Goal: Task Accomplishment & Management: Complete application form

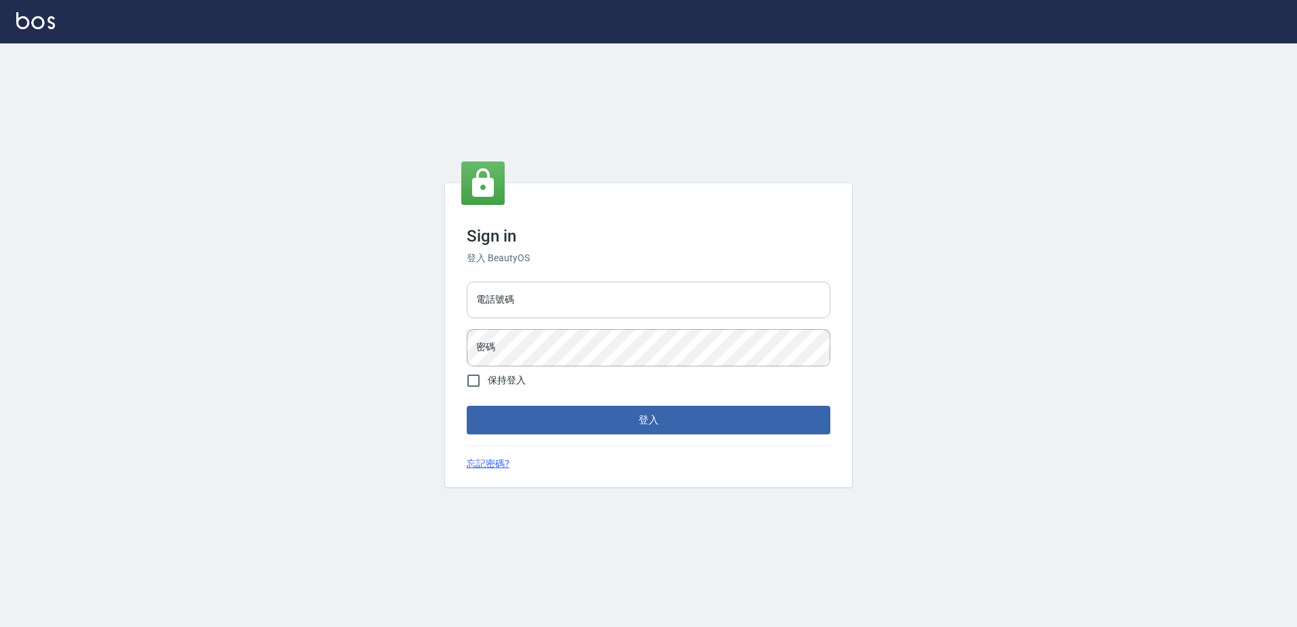
click at [511, 315] on input "電話號碼" at bounding box center [649, 299] width 364 height 37
type input "0426865599"
click at [467, 406] on button "登入" at bounding box center [649, 420] width 364 height 28
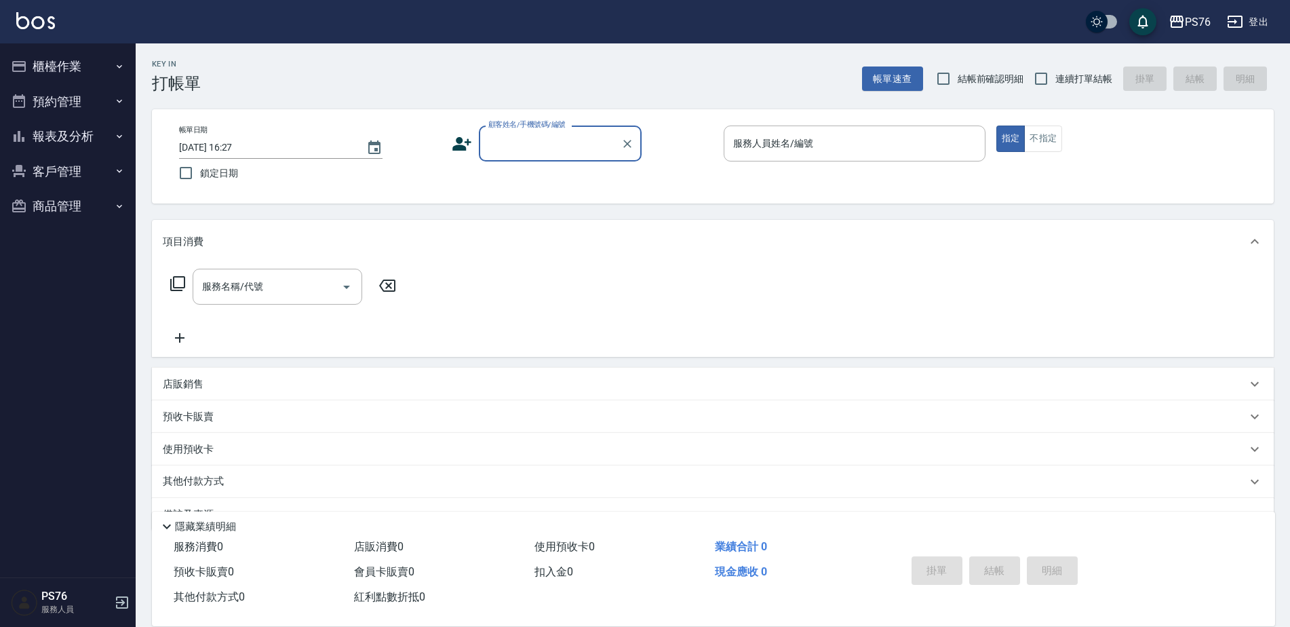
click at [518, 131] on div "顧客姓名/手機號碼/編號" at bounding box center [560, 143] width 163 height 36
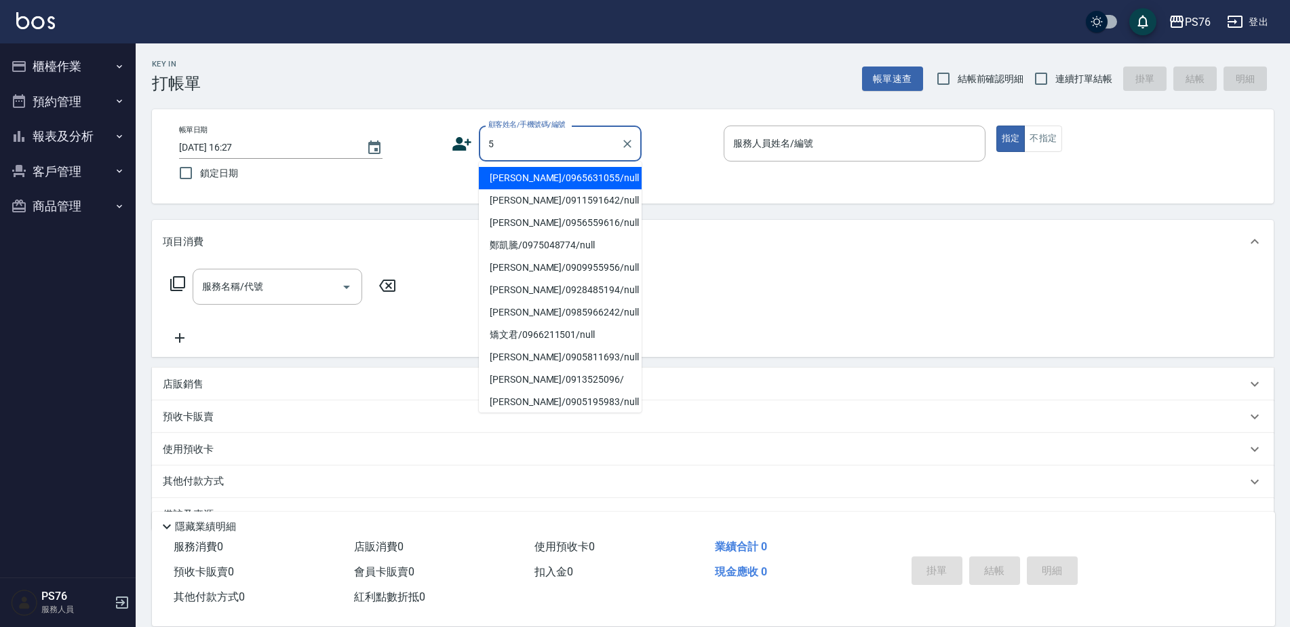
type input "[PERSON_NAME]/0965631055/null"
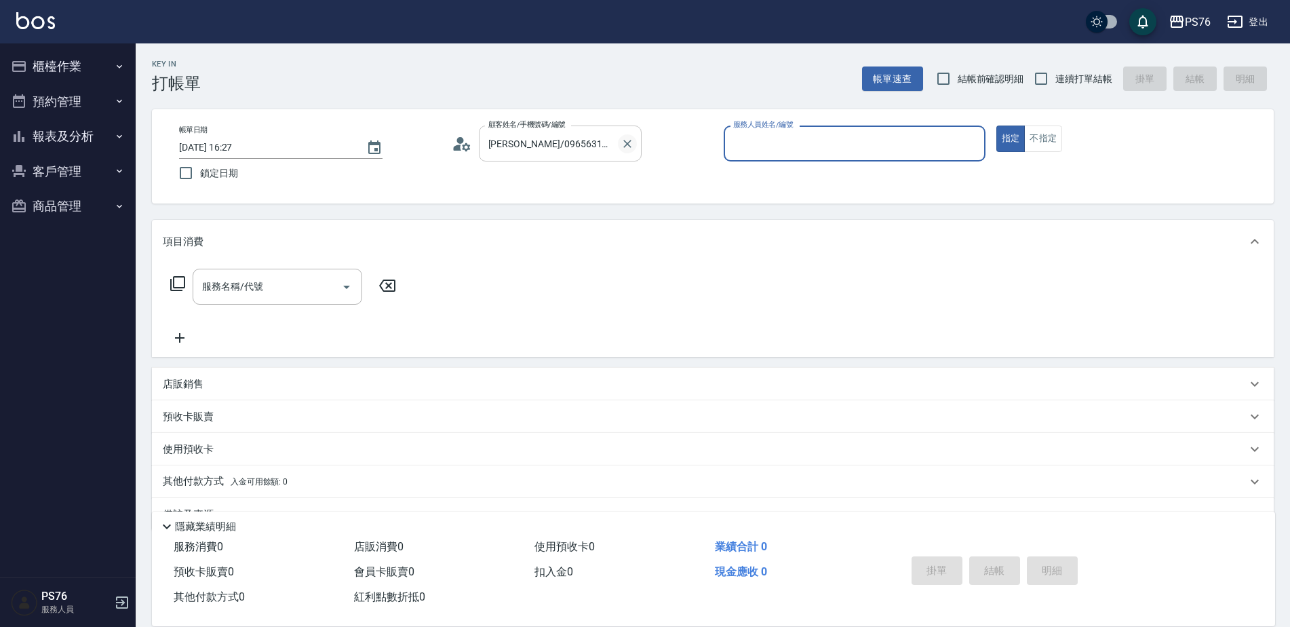
click at [627, 138] on icon "Clear" at bounding box center [628, 144] width 14 height 14
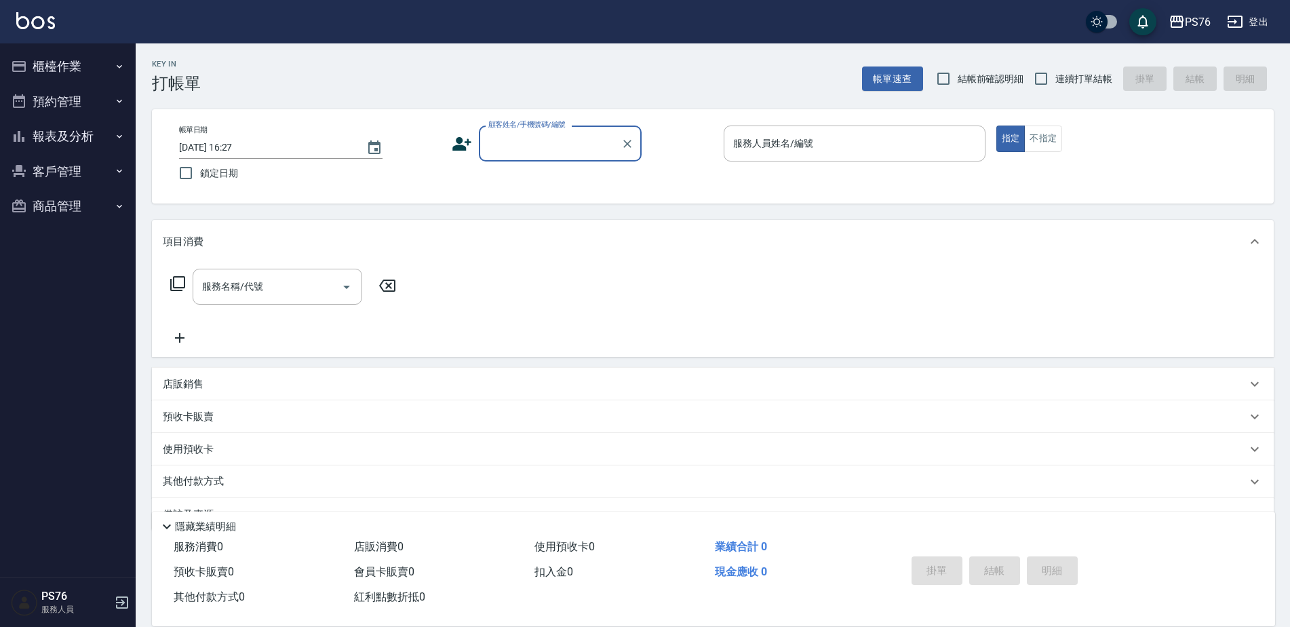
click at [577, 149] on input "顧客姓名/手機號碼/編號" at bounding box center [550, 144] width 130 height 24
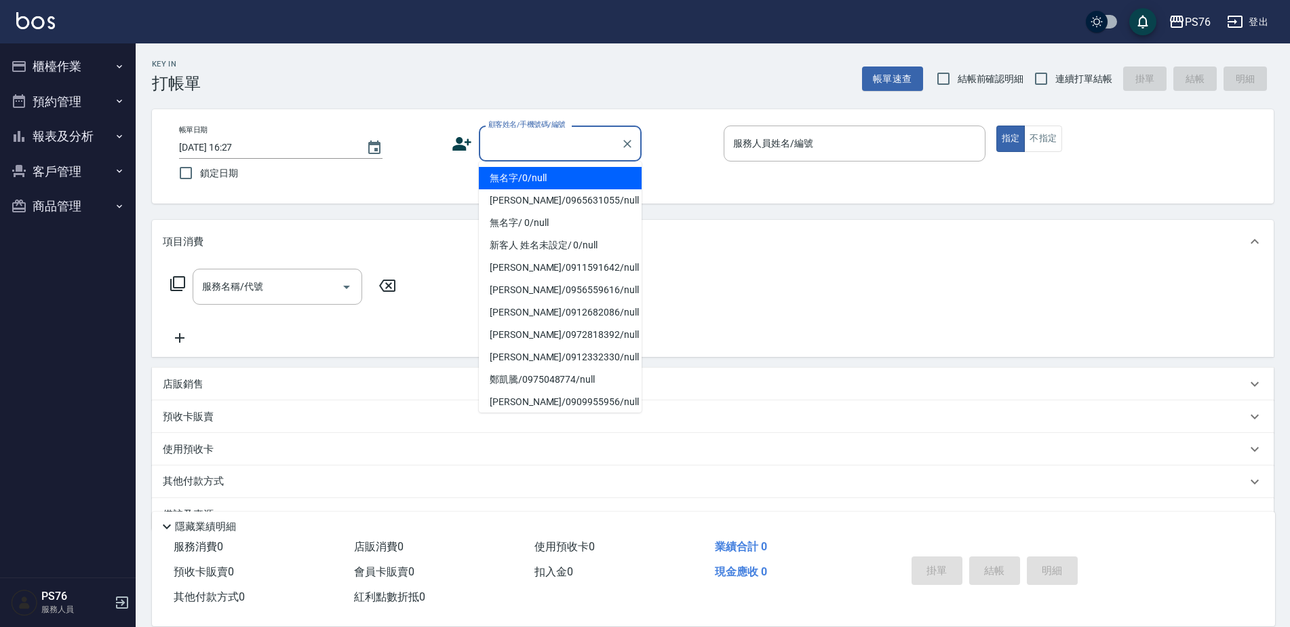
click at [561, 169] on li "無名字/0/null" at bounding box center [560, 178] width 163 height 22
type input "無名字/0/null"
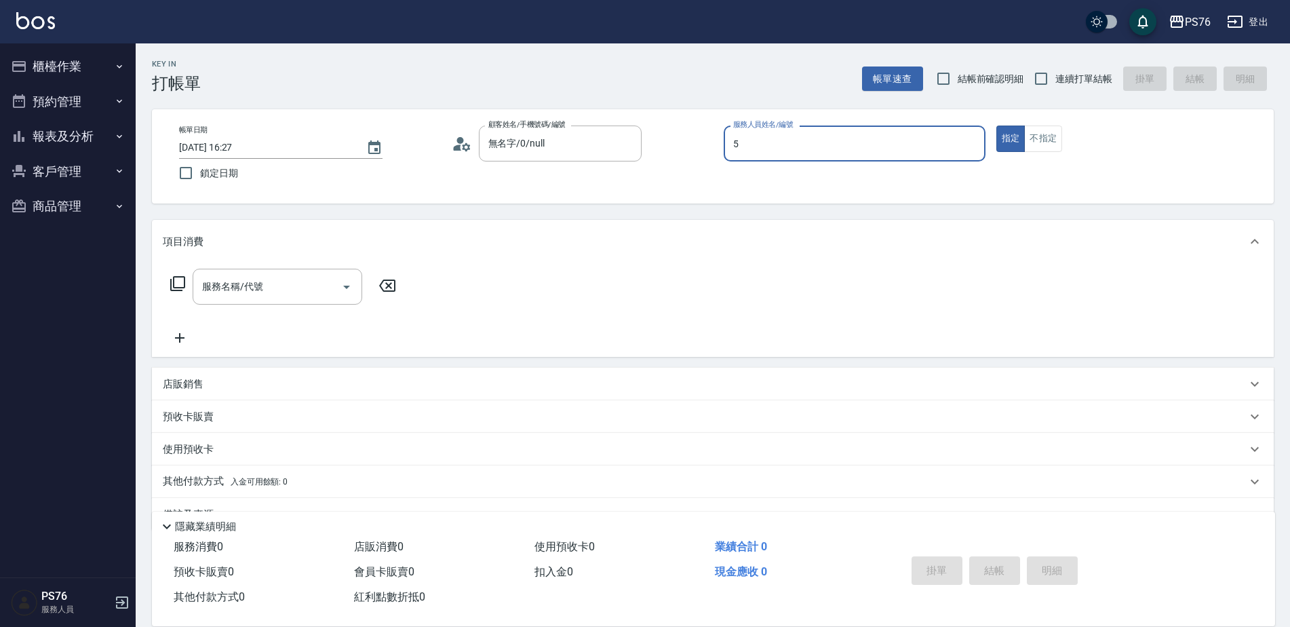
type input "呂佳穎-5"
type button "true"
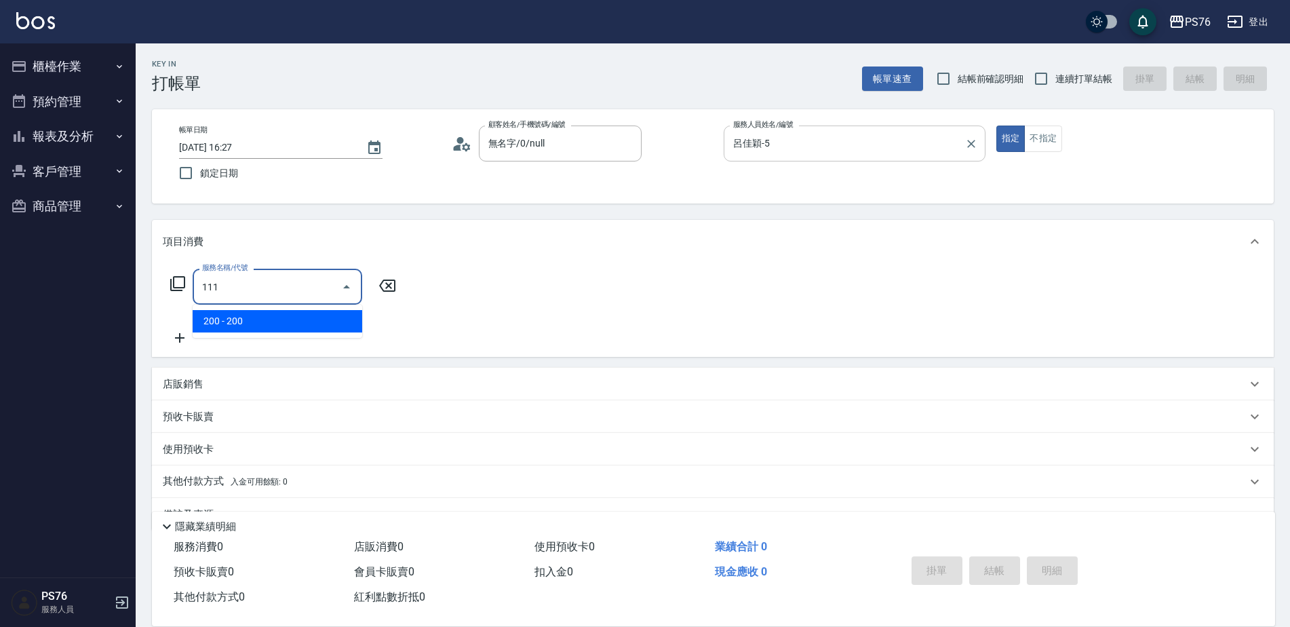
type input "200(111)"
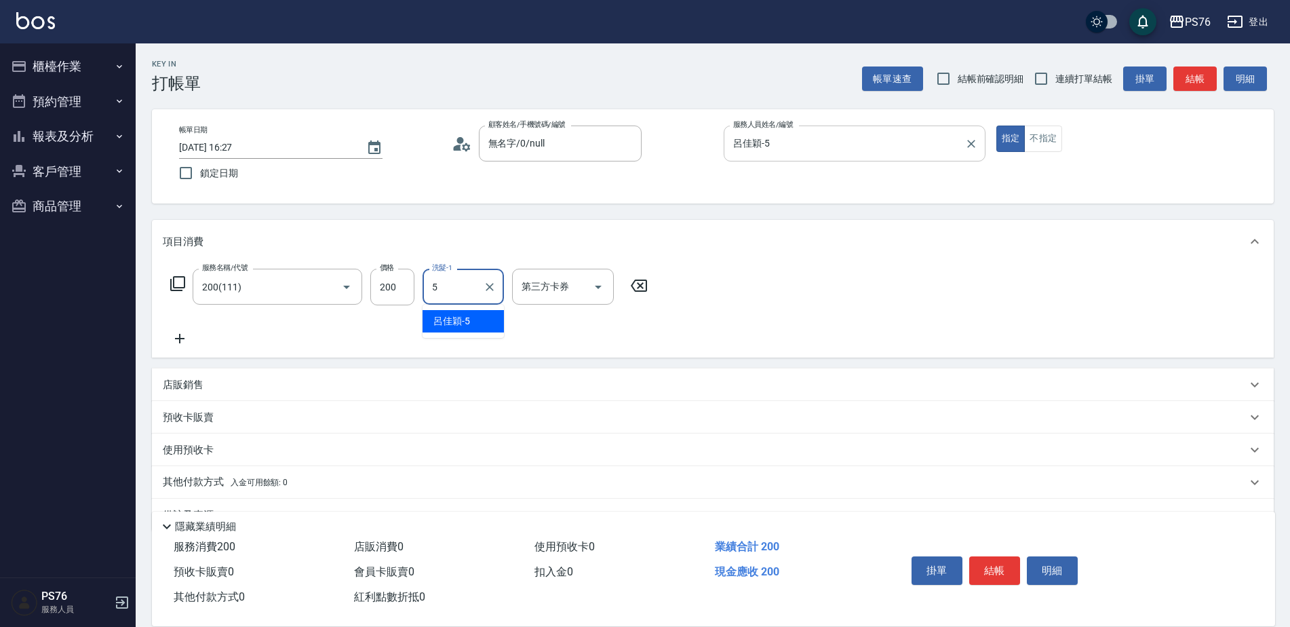
type input "呂佳穎-5"
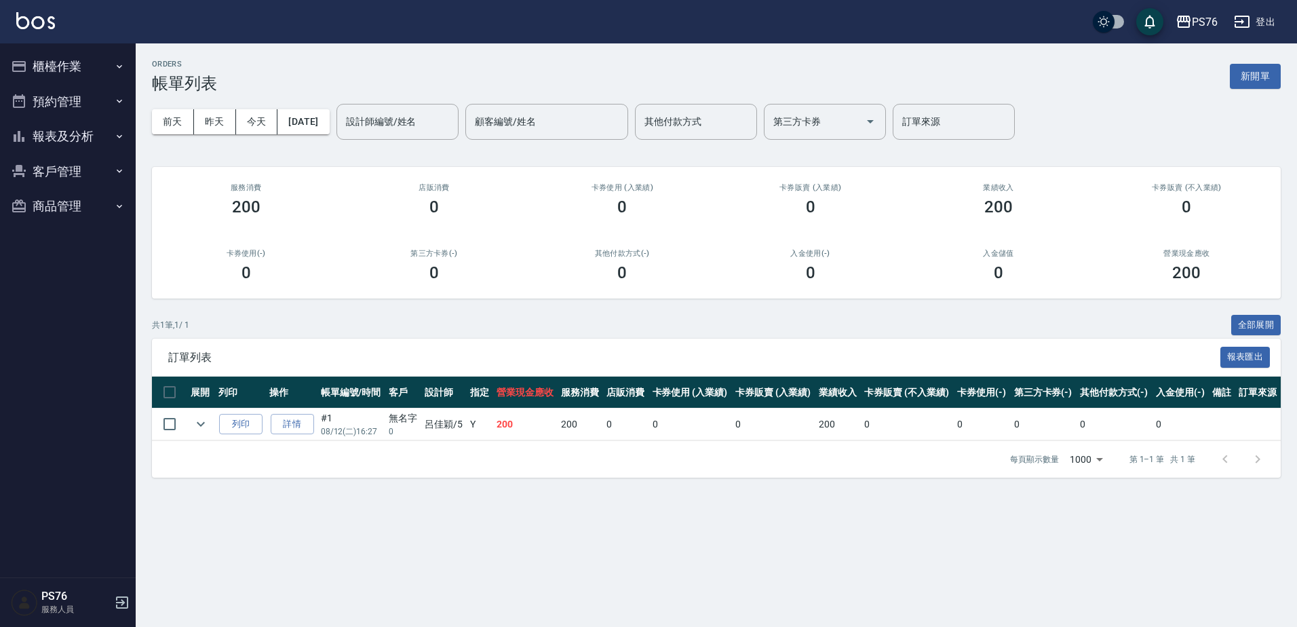
click at [68, 54] on button "櫃檯作業" at bounding box center [67, 66] width 125 height 35
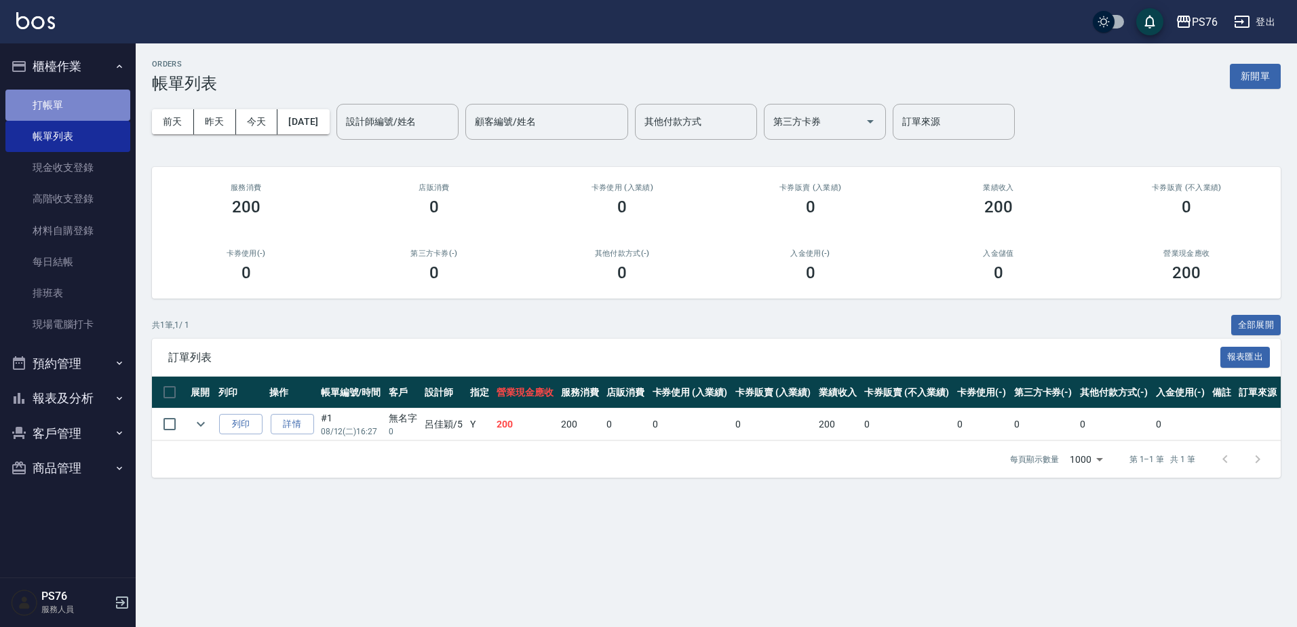
click at [66, 104] on link "打帳單" at bounding box center [67, 105] width 125 height 31
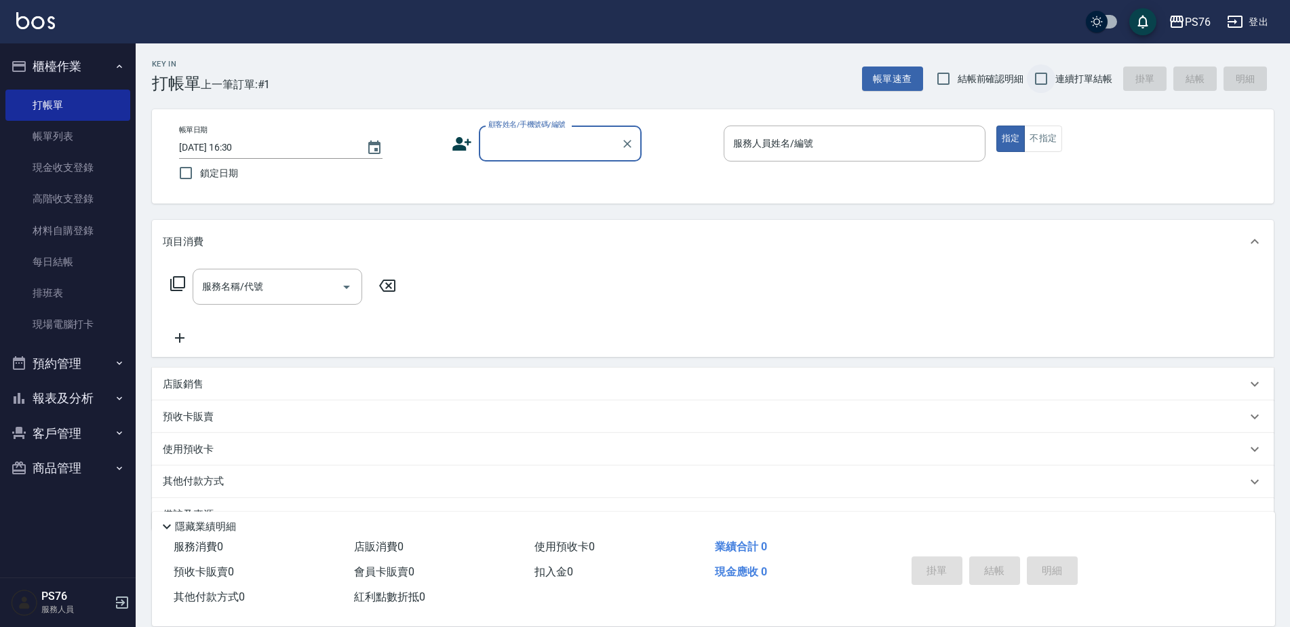
click at [1050, 82] on input "連續打單結帳" at bounding box center [1041, 78] width 28 height 28
checkbox input "true"
click at [505, 147] on input "顧客姓名/手機號碼/編號" at bounding box center [550, 144] width 130 height 24
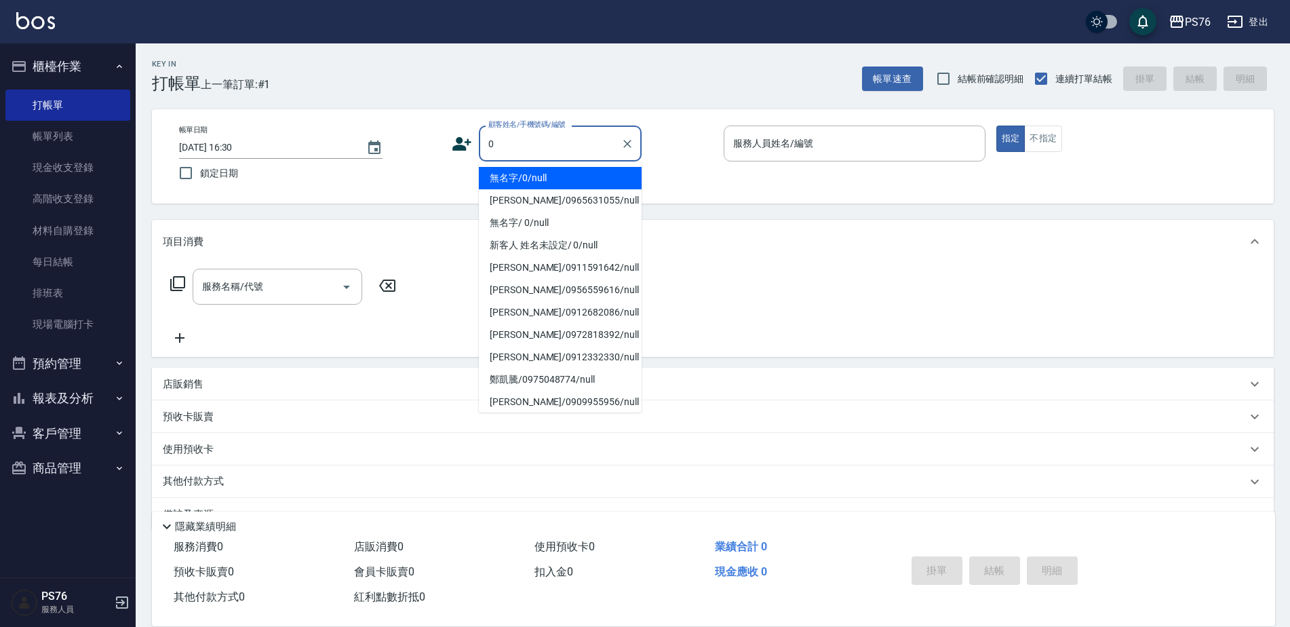
type input "無名字/0/null"
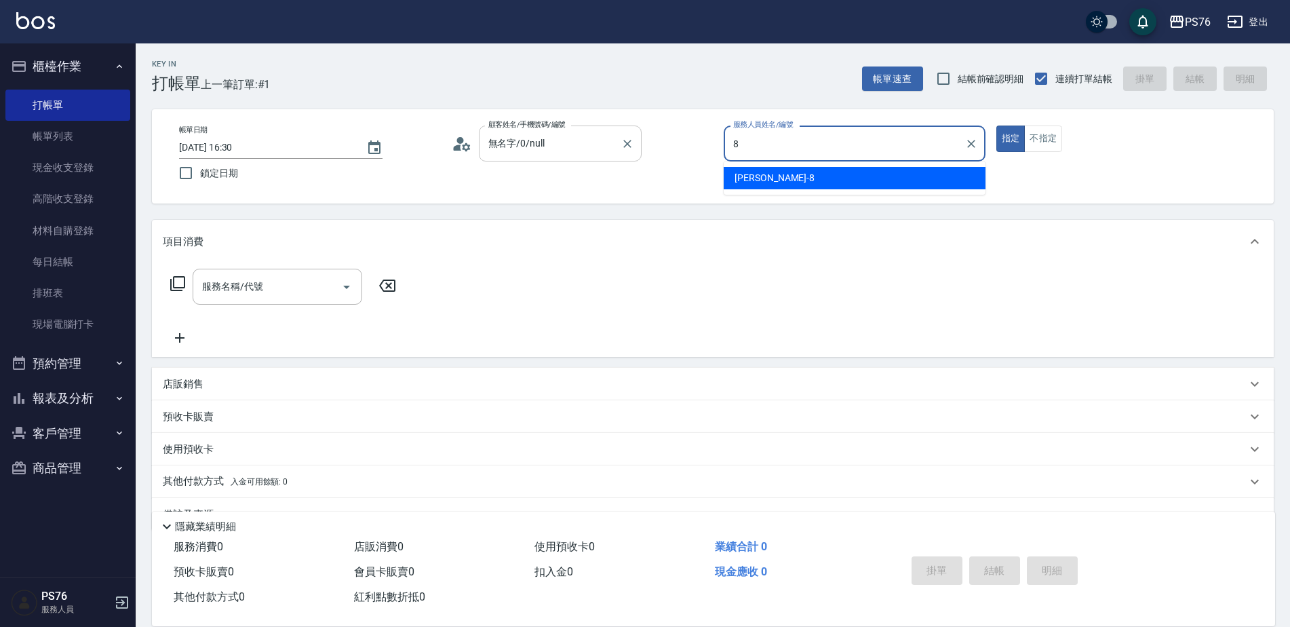
type input "[PERSON_NAME]-8"
type button "true"
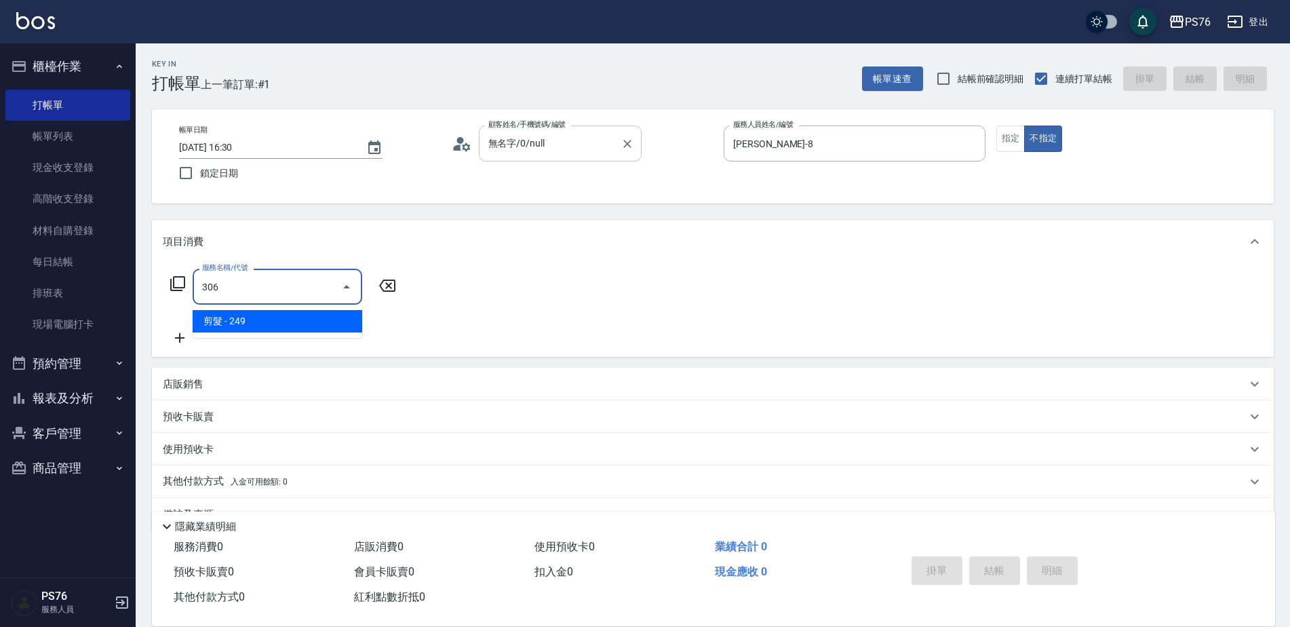
type input "剪髮(306)"
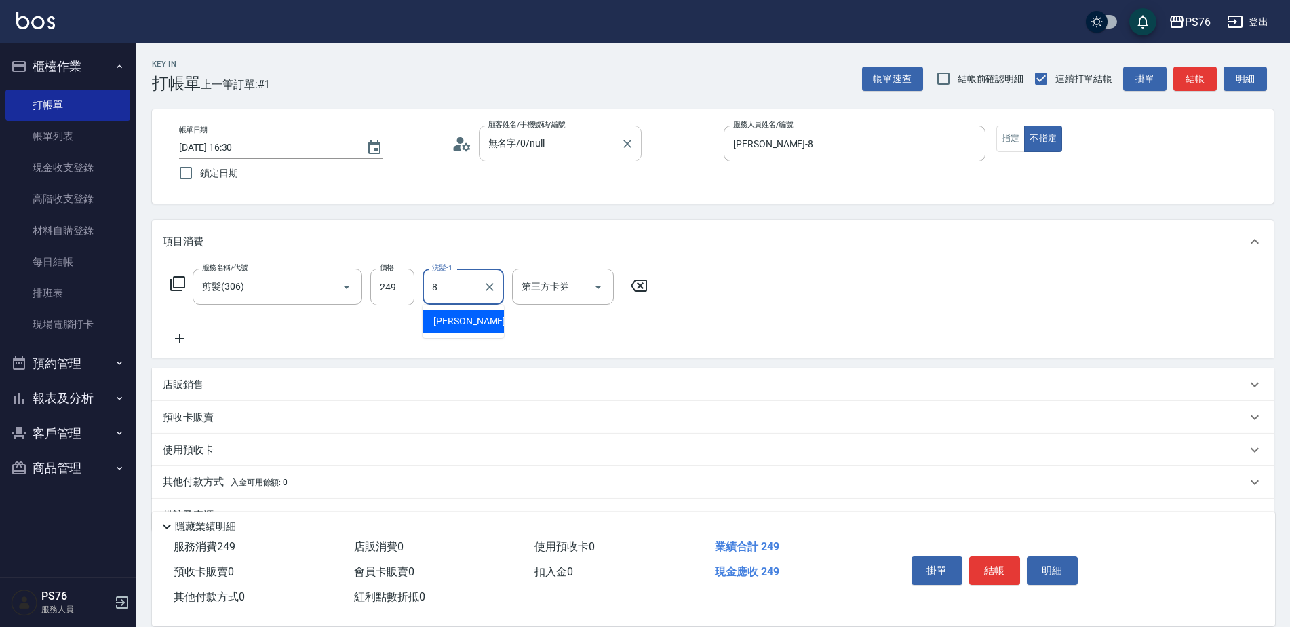
type input "[PERSON_NAME]-8"
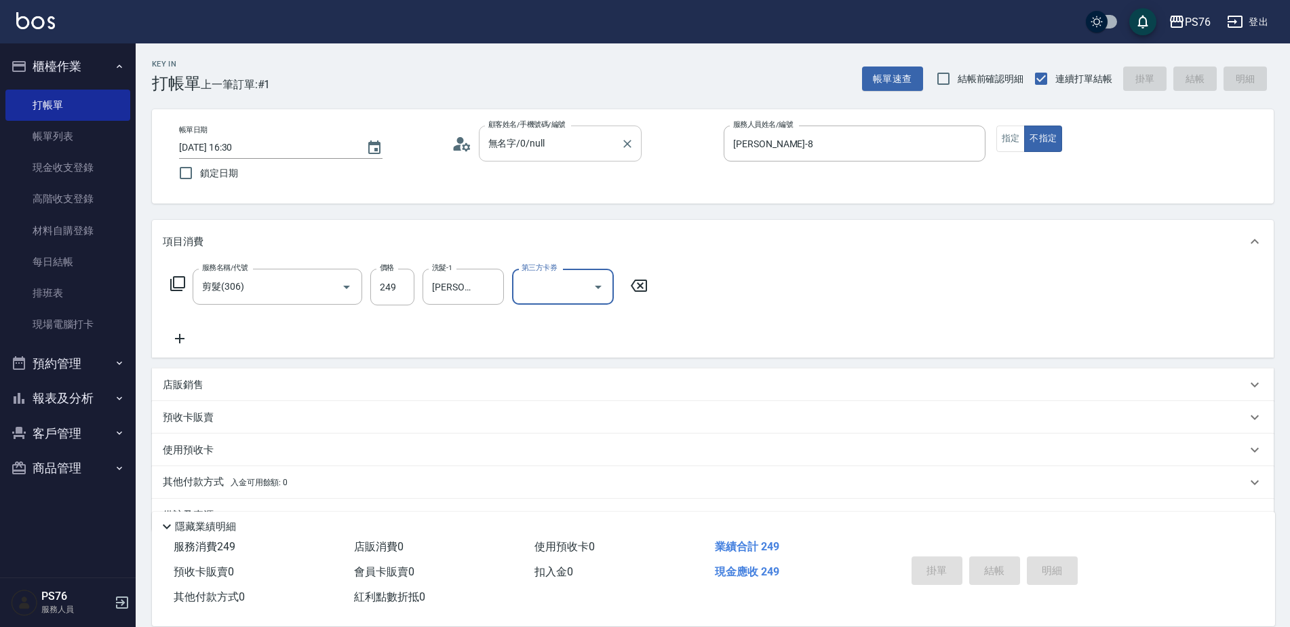
type input "[DATE] 16:31"
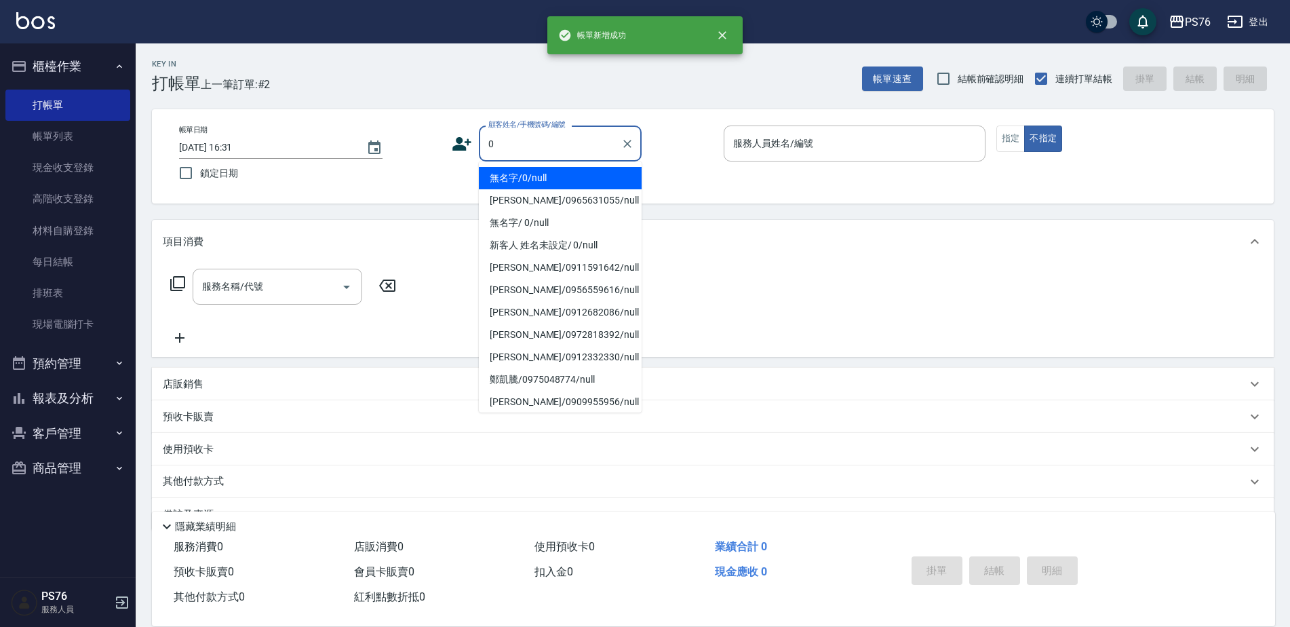
type input "無名字/0/null"
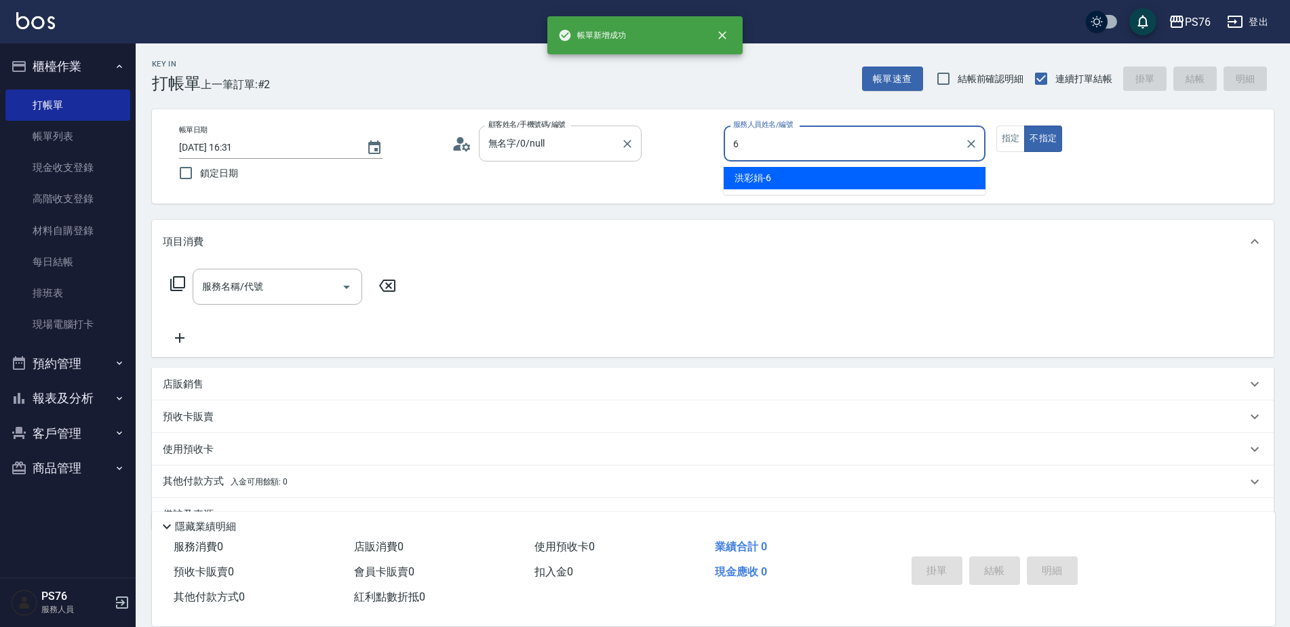
type input "洪彩娟-6"
type button "false"
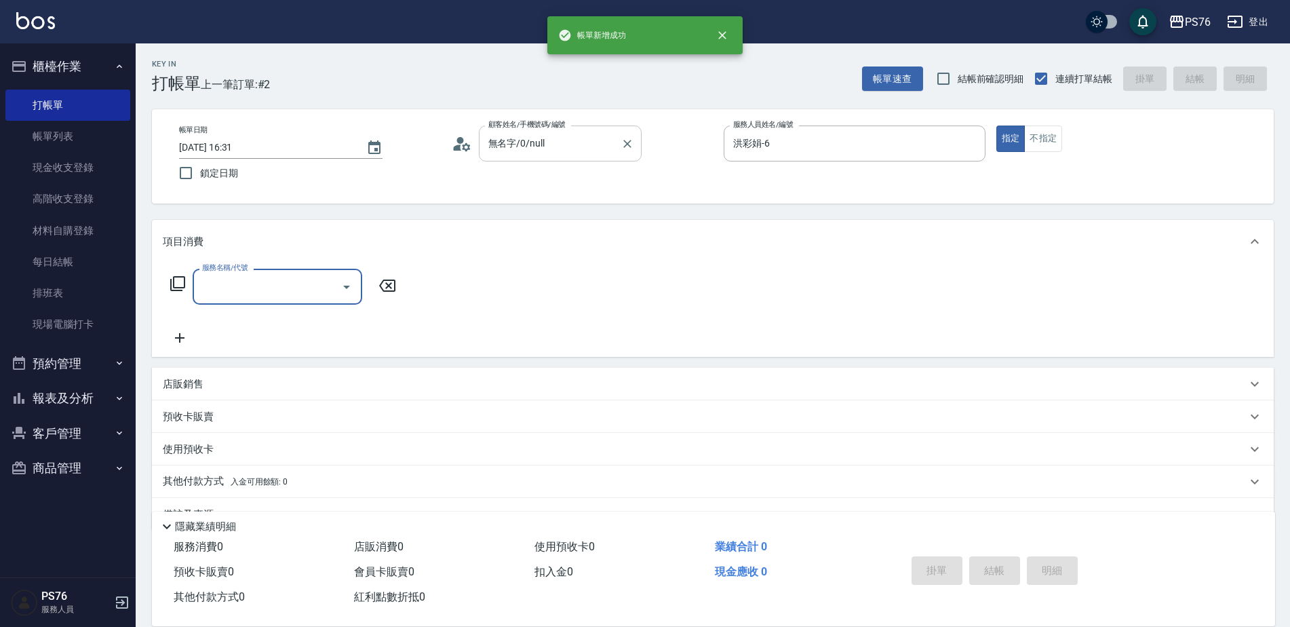
type input "0"
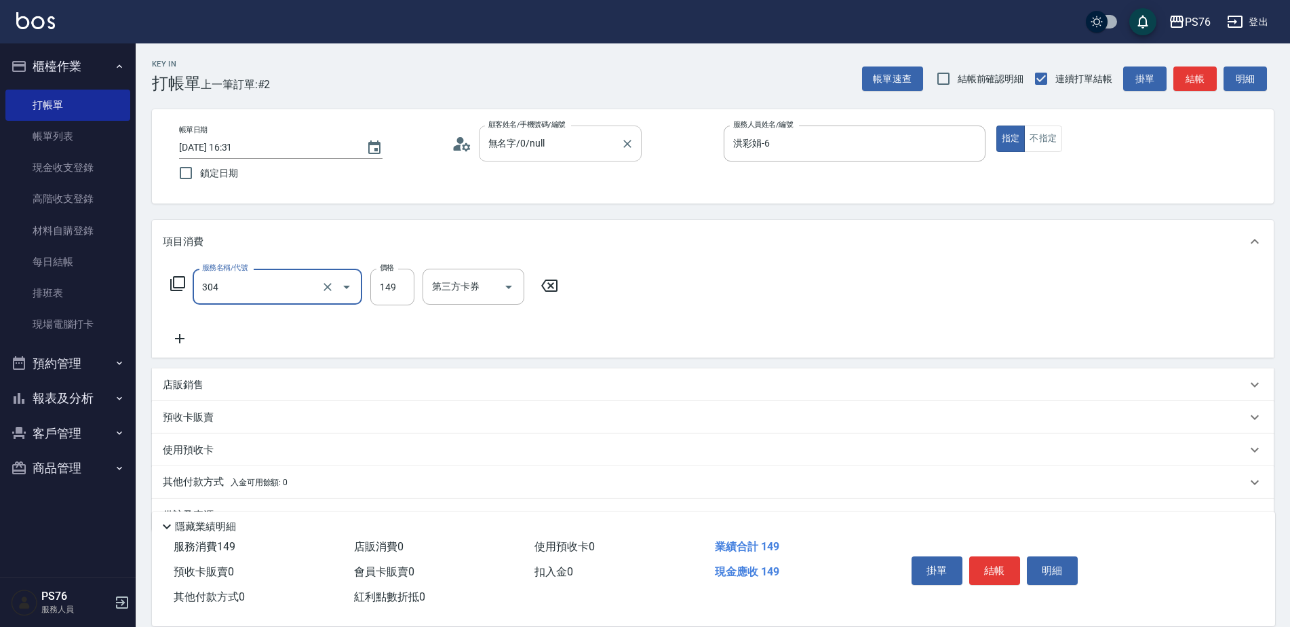
type input "剪髮(304)"
type input "50"
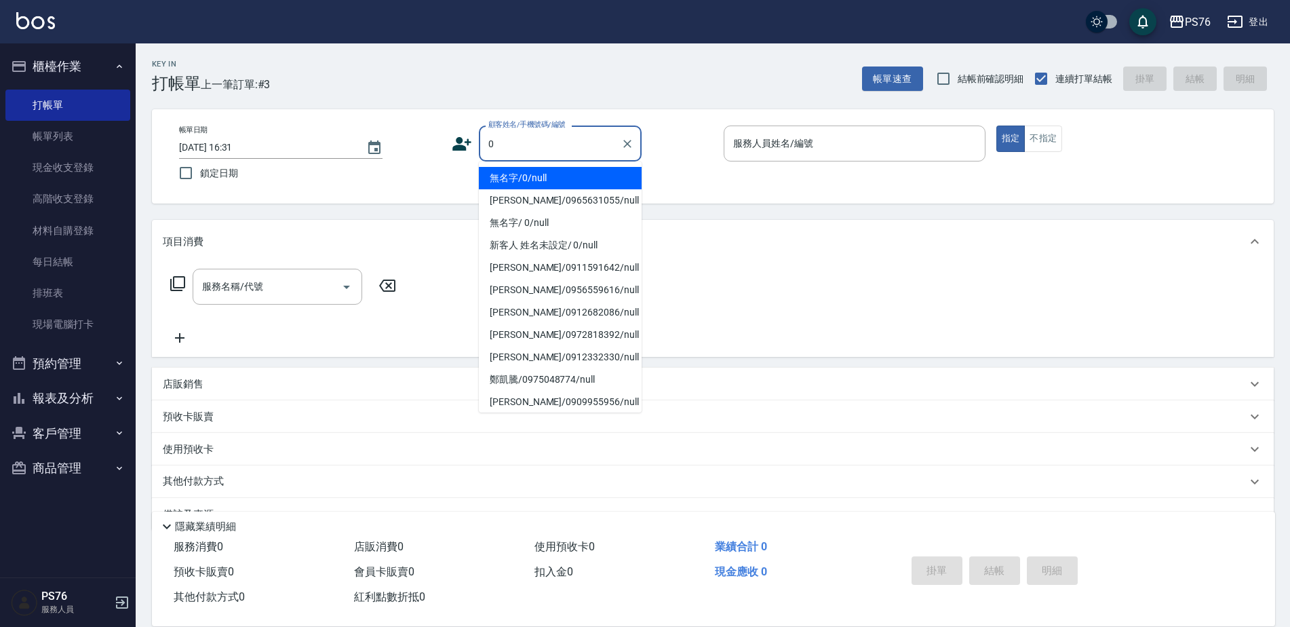
type input "無名字/0/null"
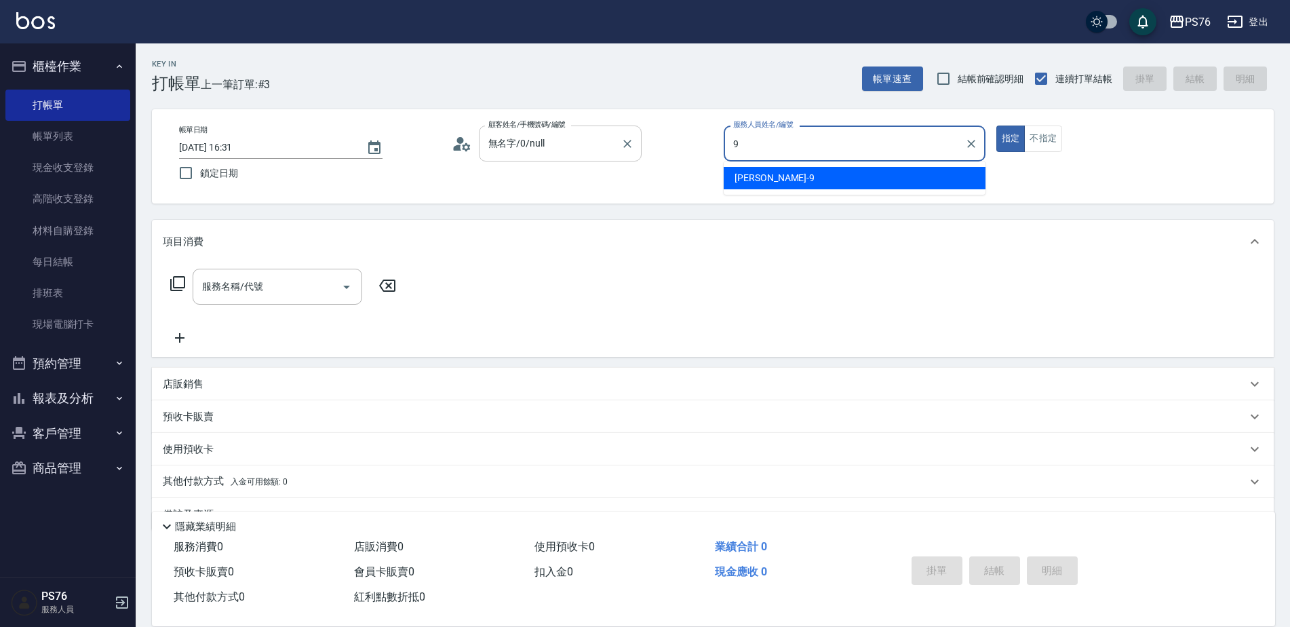
type input "[PERSON_NAME]-9"
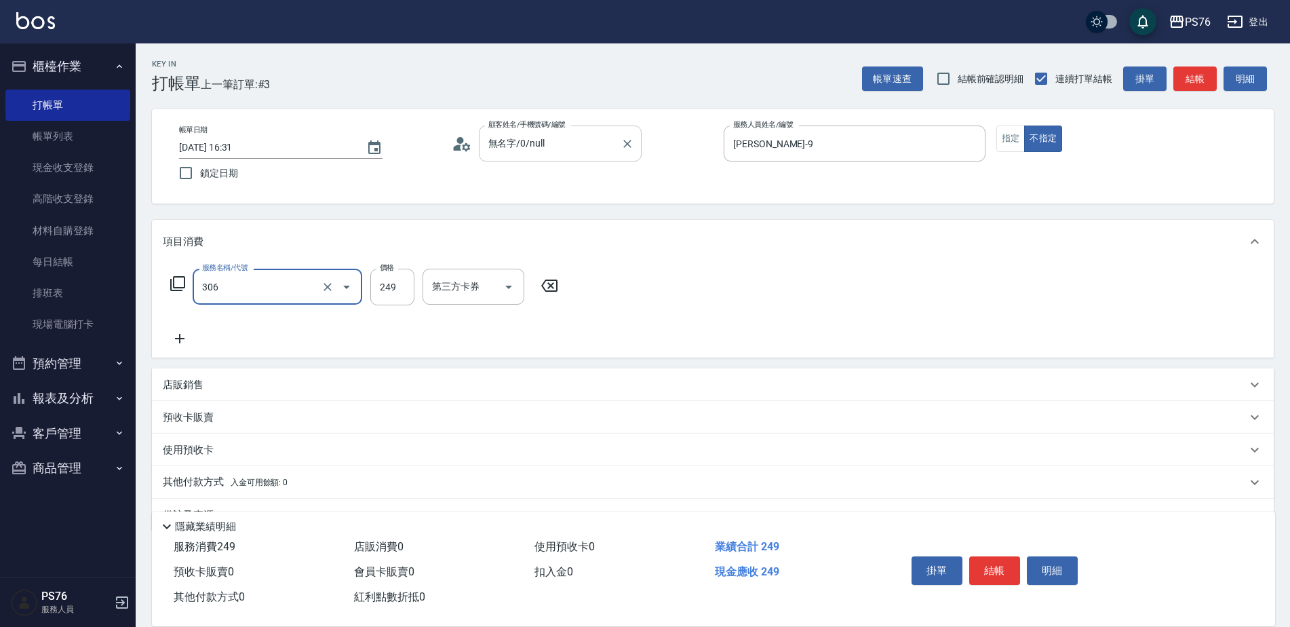
type input "剪髮(306)"
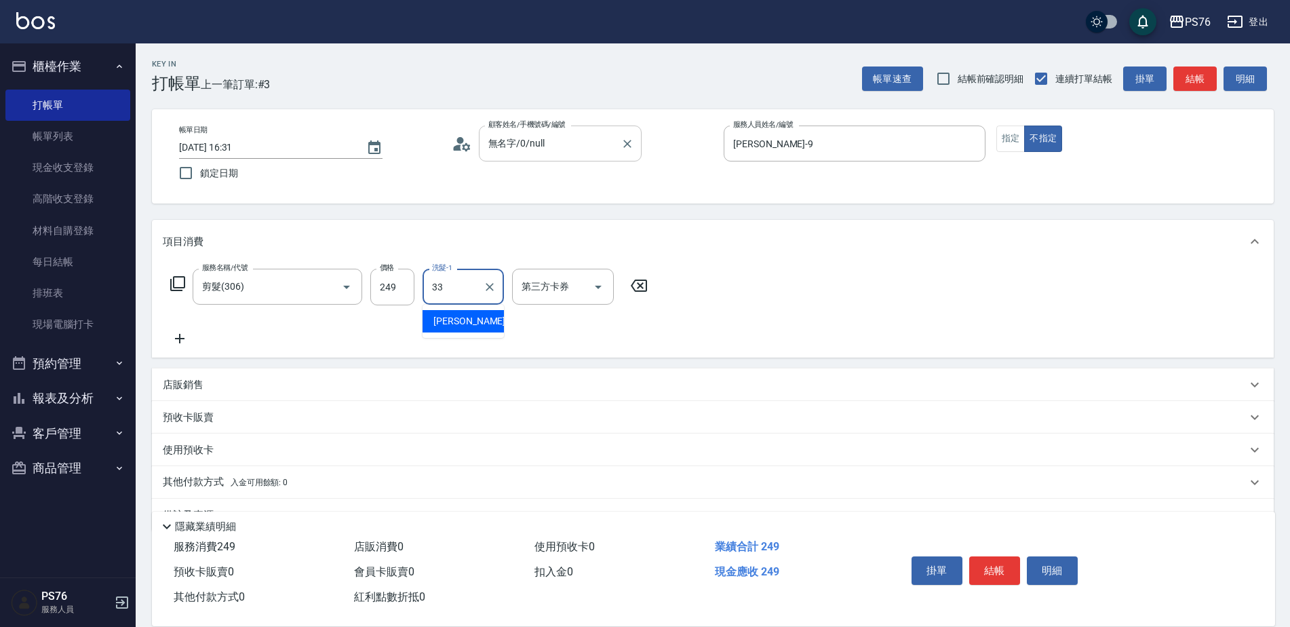
type input "[PERSON_NAME]33"
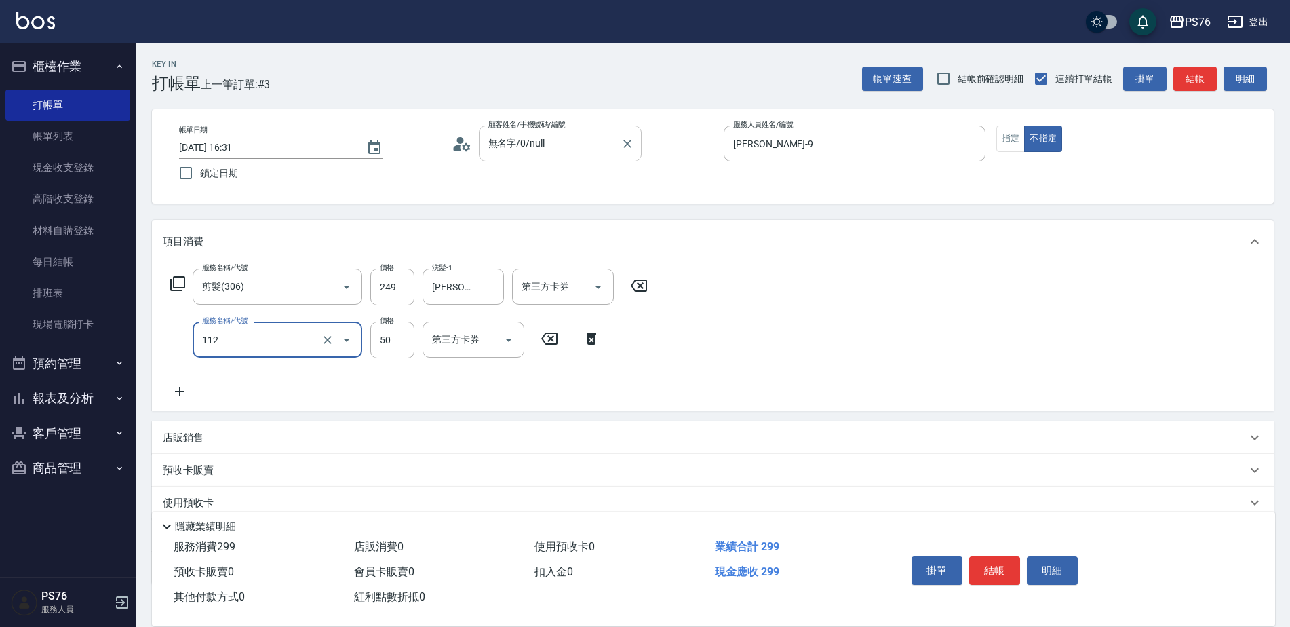
type input "精油50(112)"
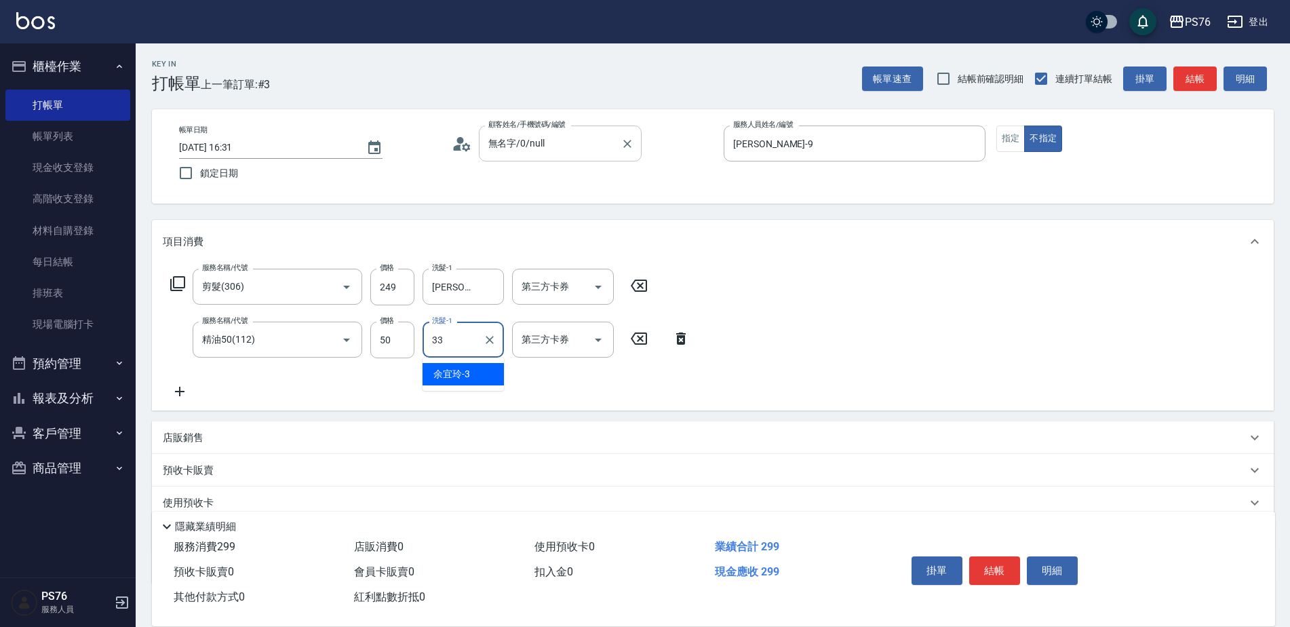
type input "[PERSON_NAME]33"
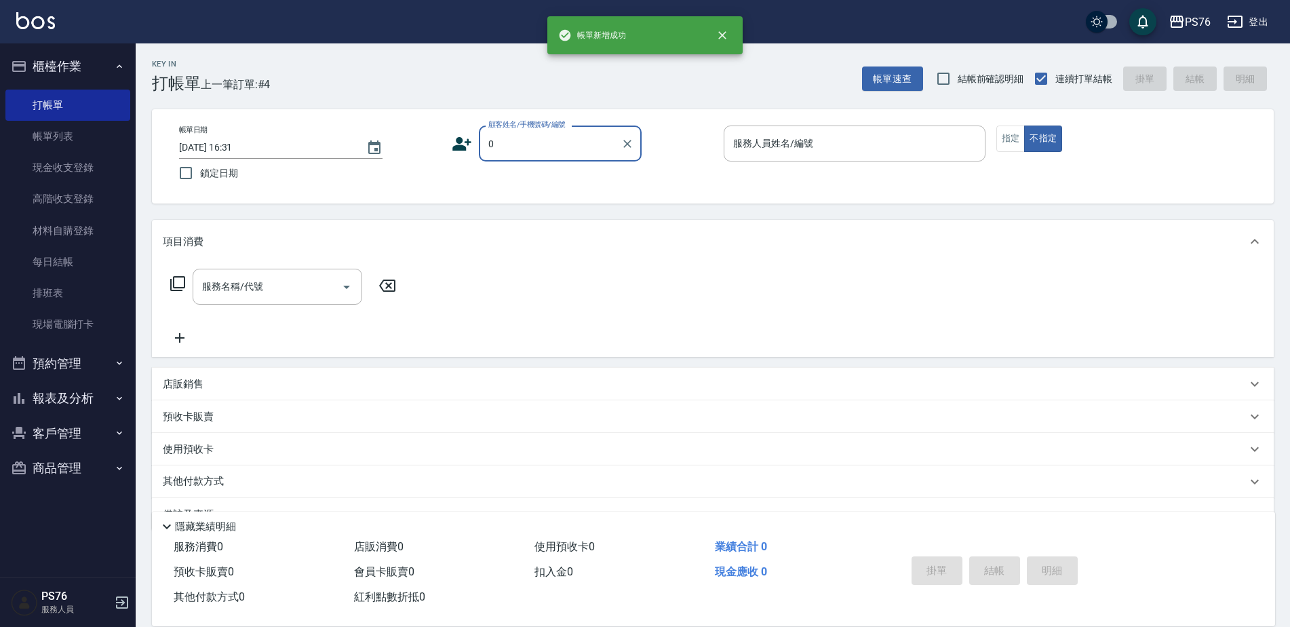
type input "無名字/0/null"
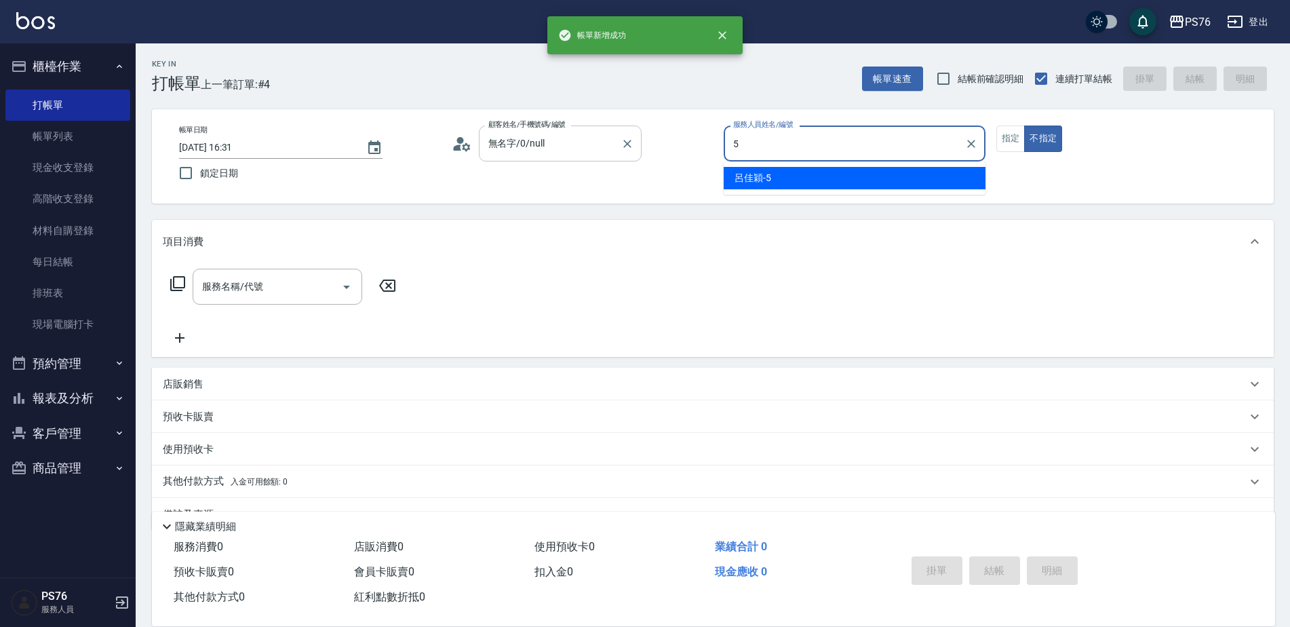
type input "呂佳穎-5"
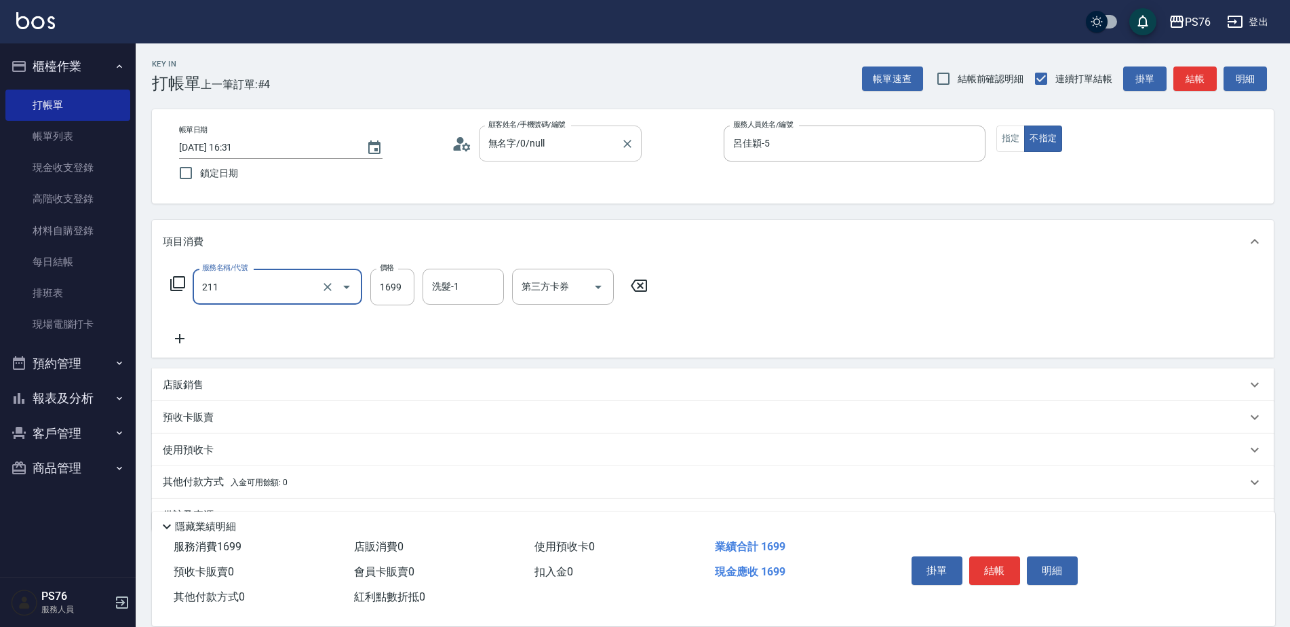
type input "型男燙(211)"
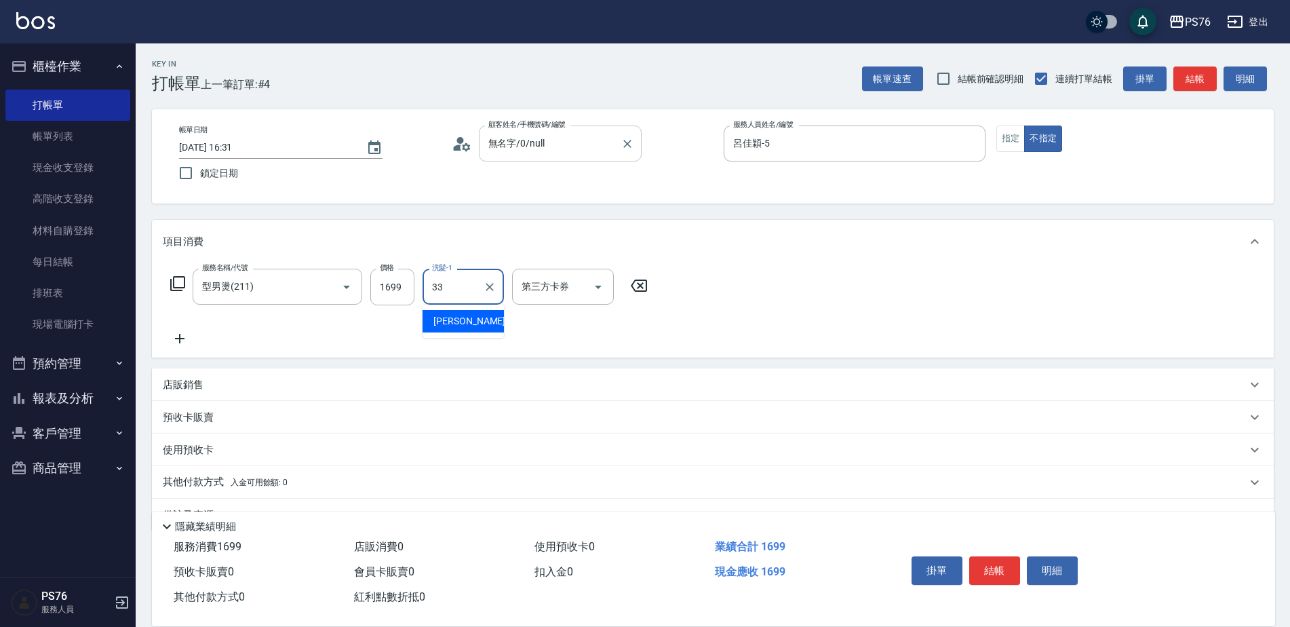
type input "[PERSON_NAME]33"
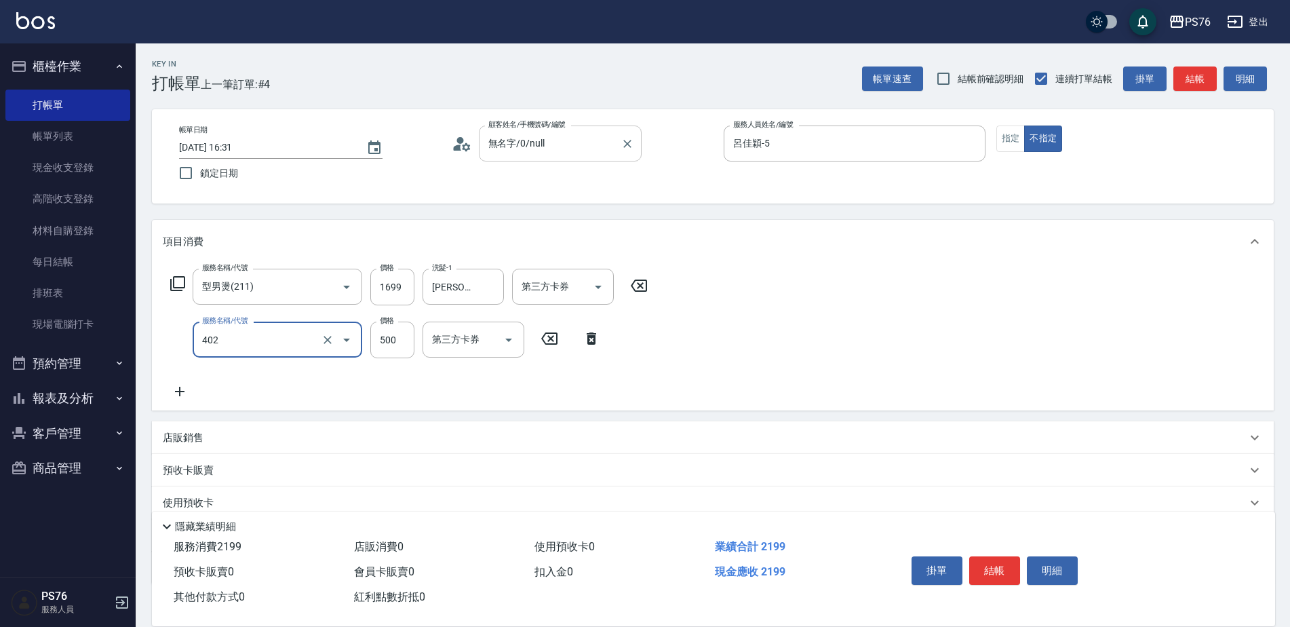
type input "500護(402)"
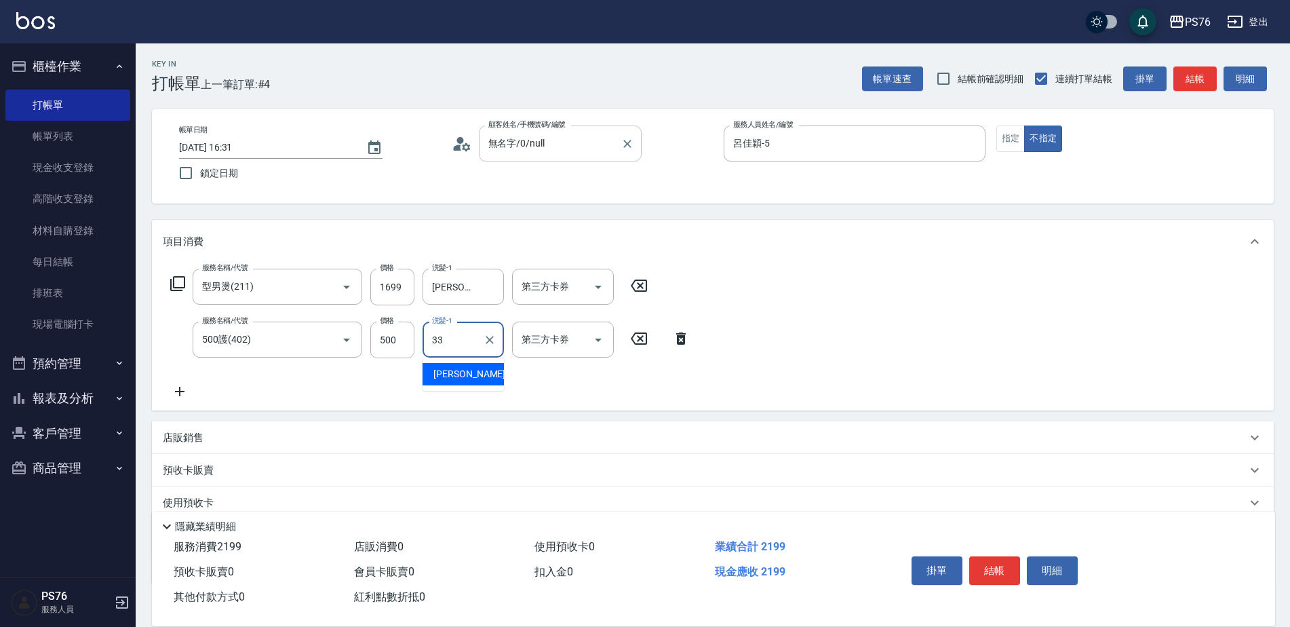
type input "[PERSON_NAME]33"
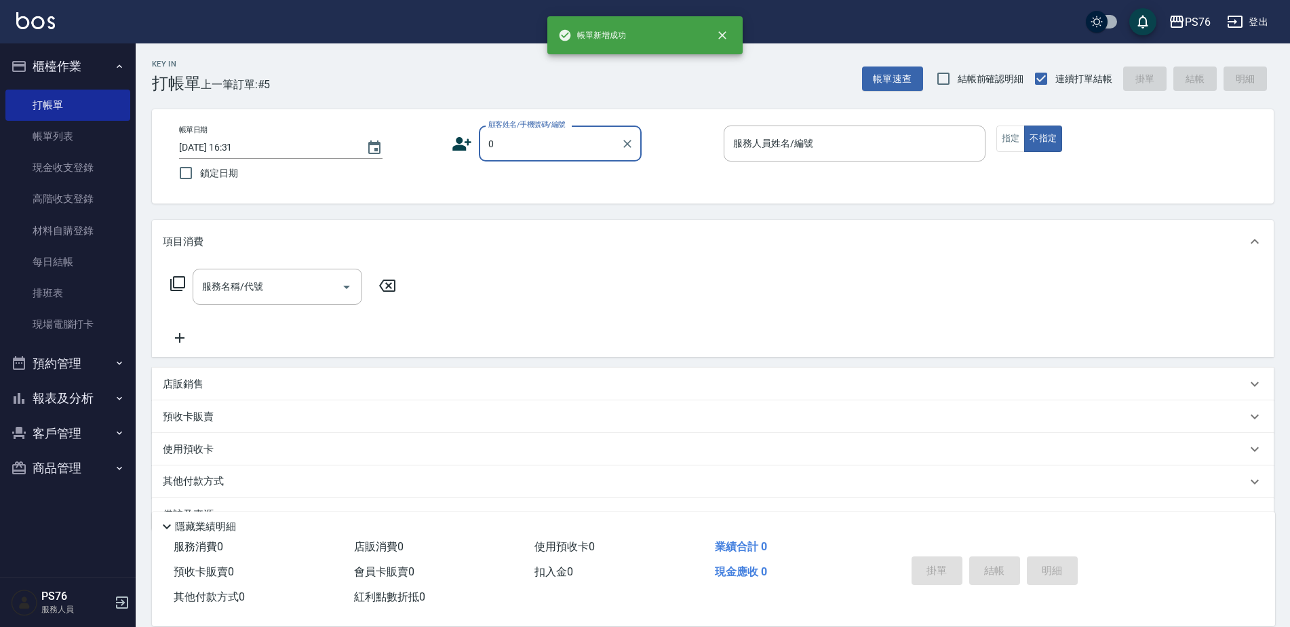
type input "無名字/0/null"
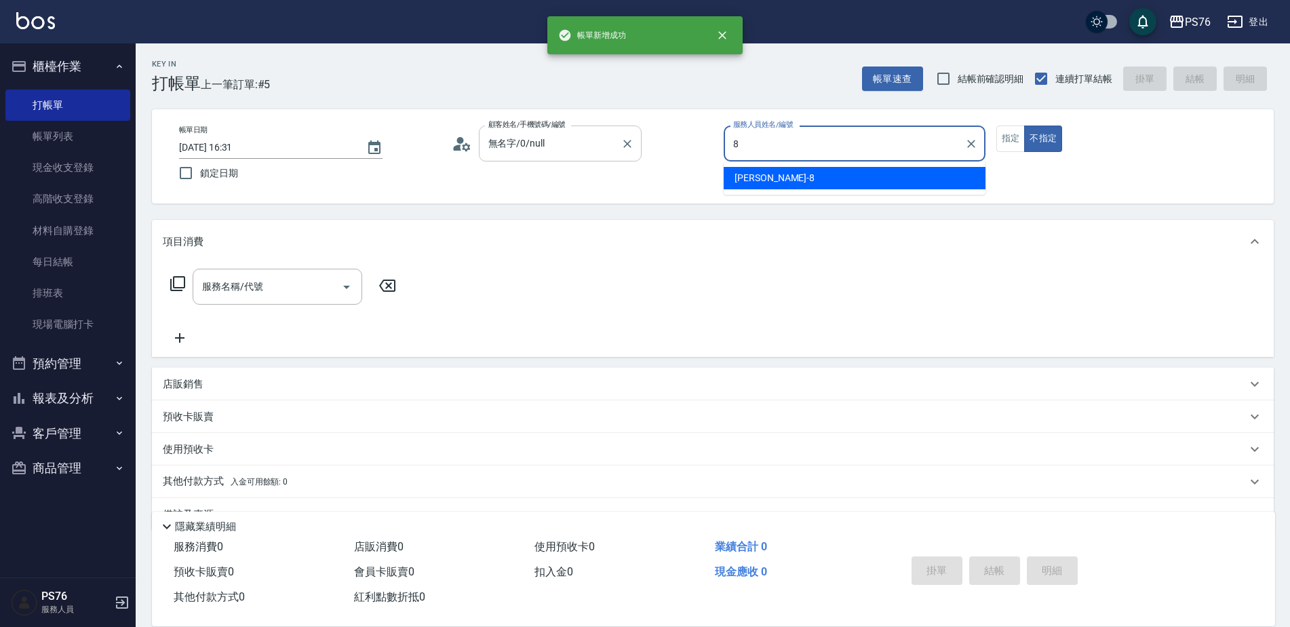
type input "[PERSON_NAME]-8"
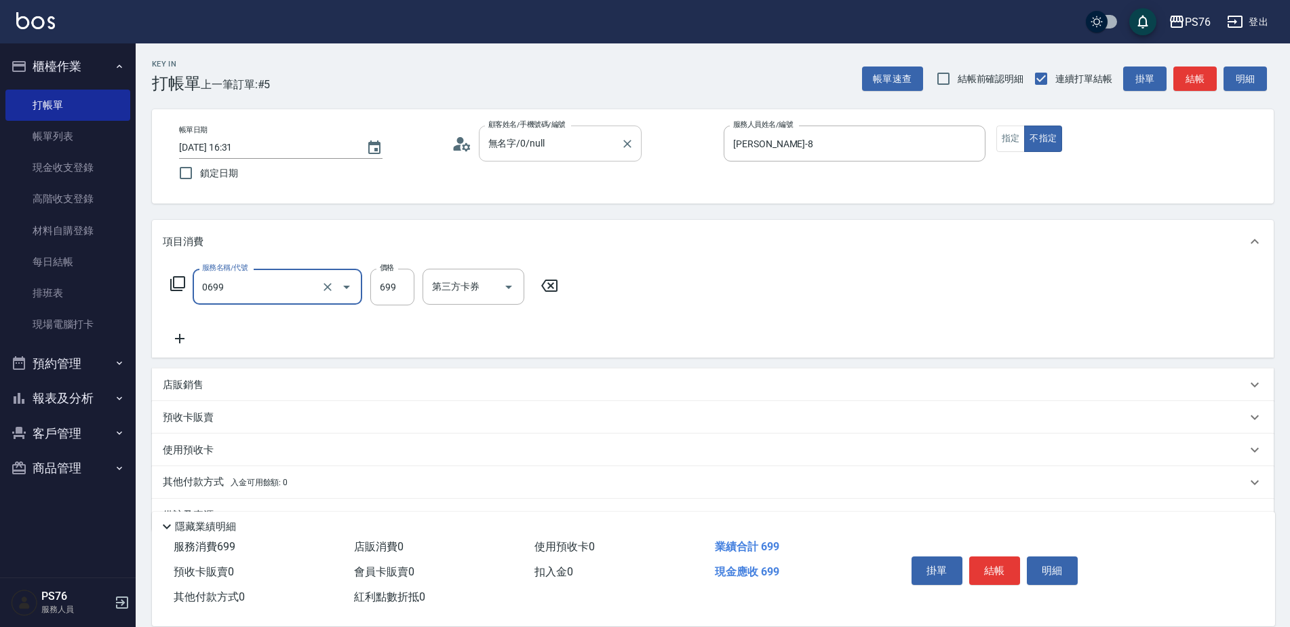
type input "精油SPA(0699)"
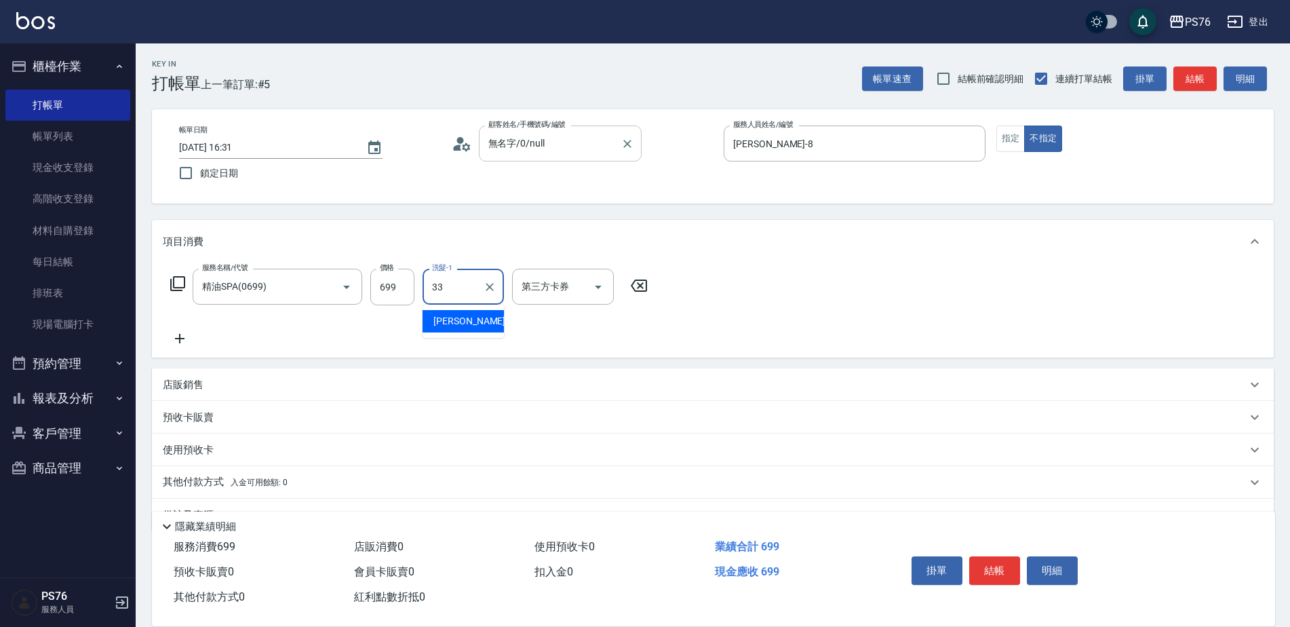
type input "[PERSON_NAME]33"
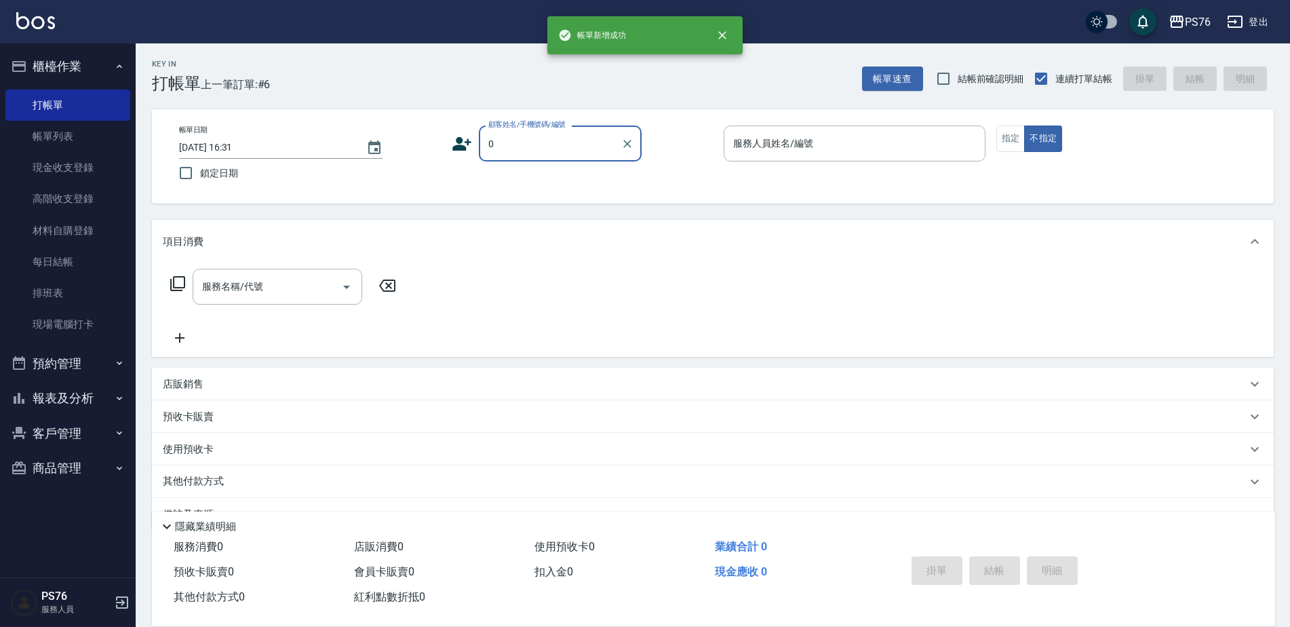
type input "無名字/0/null"
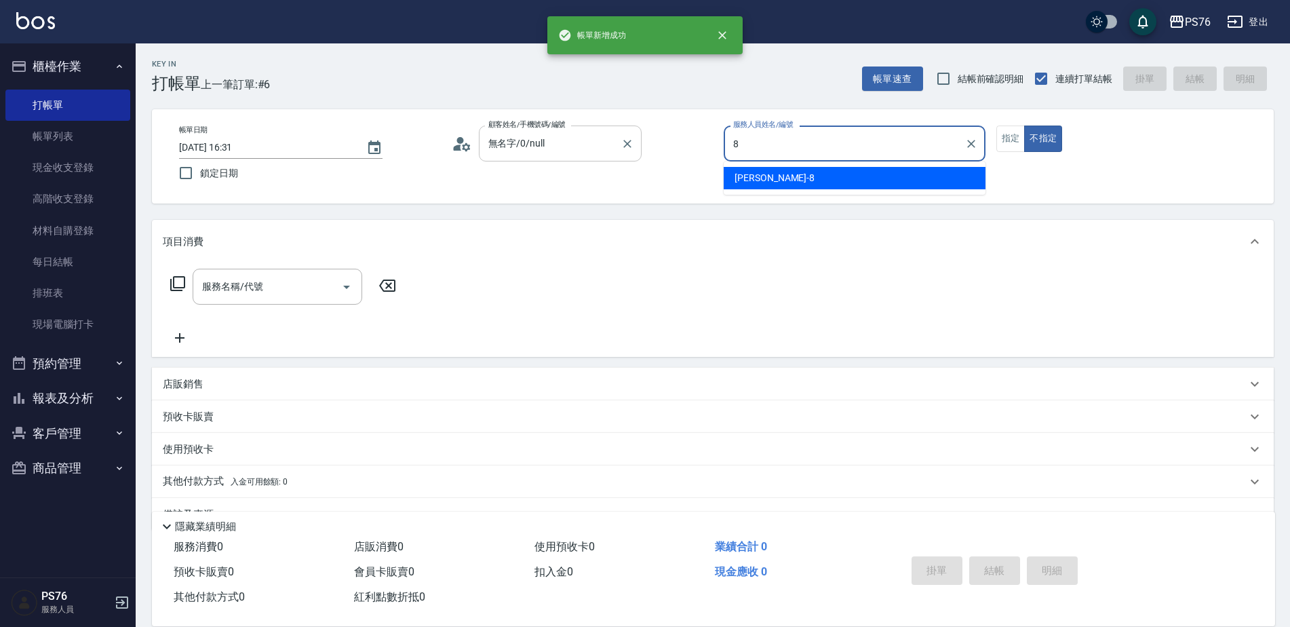
type input "[PERSON_NAME]-8"
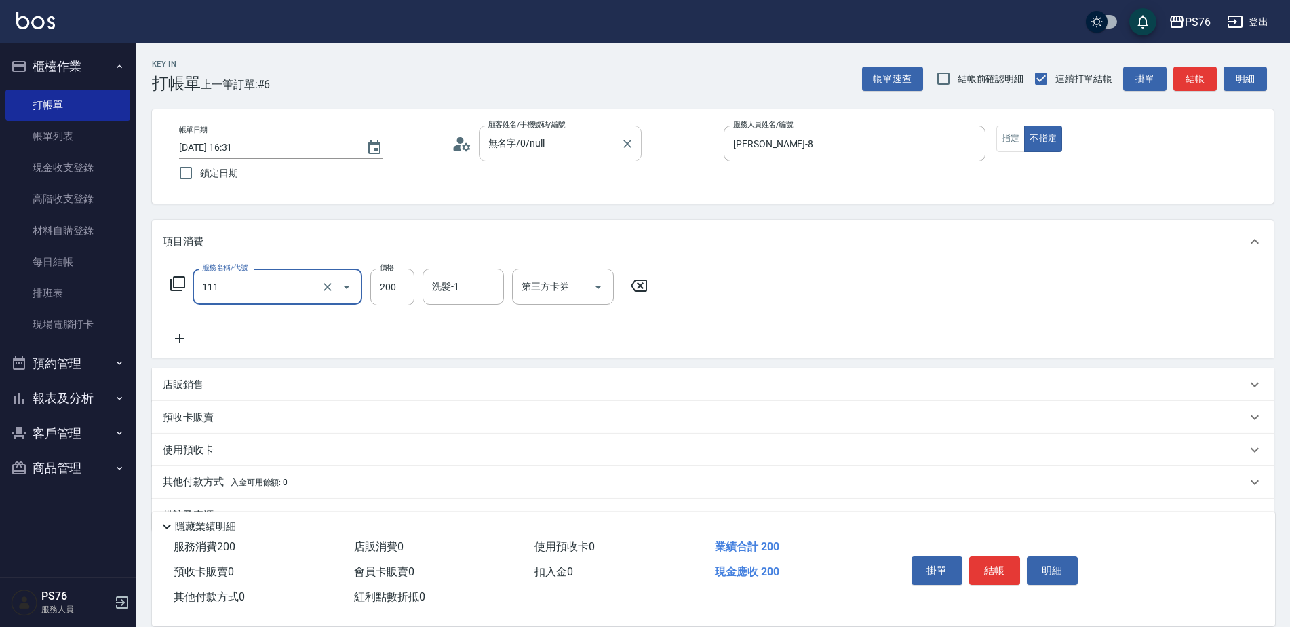
type input "200(111)"
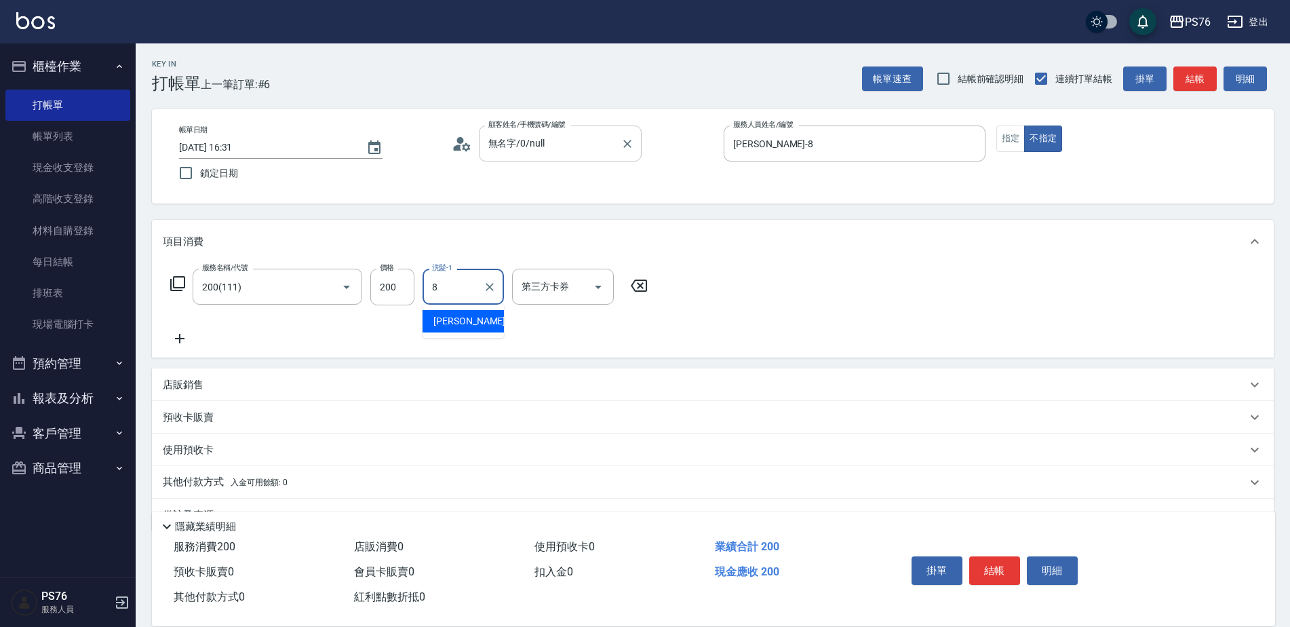
type input "[PERSON_NAME]-8"
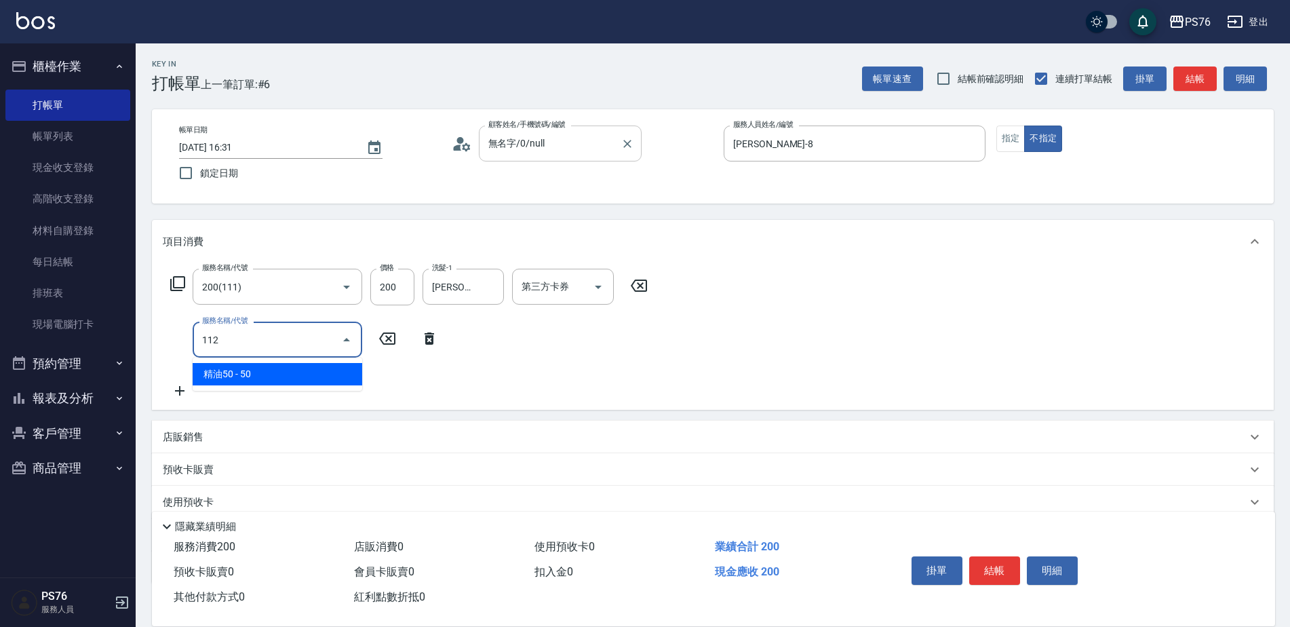
type input "精油50(112)"
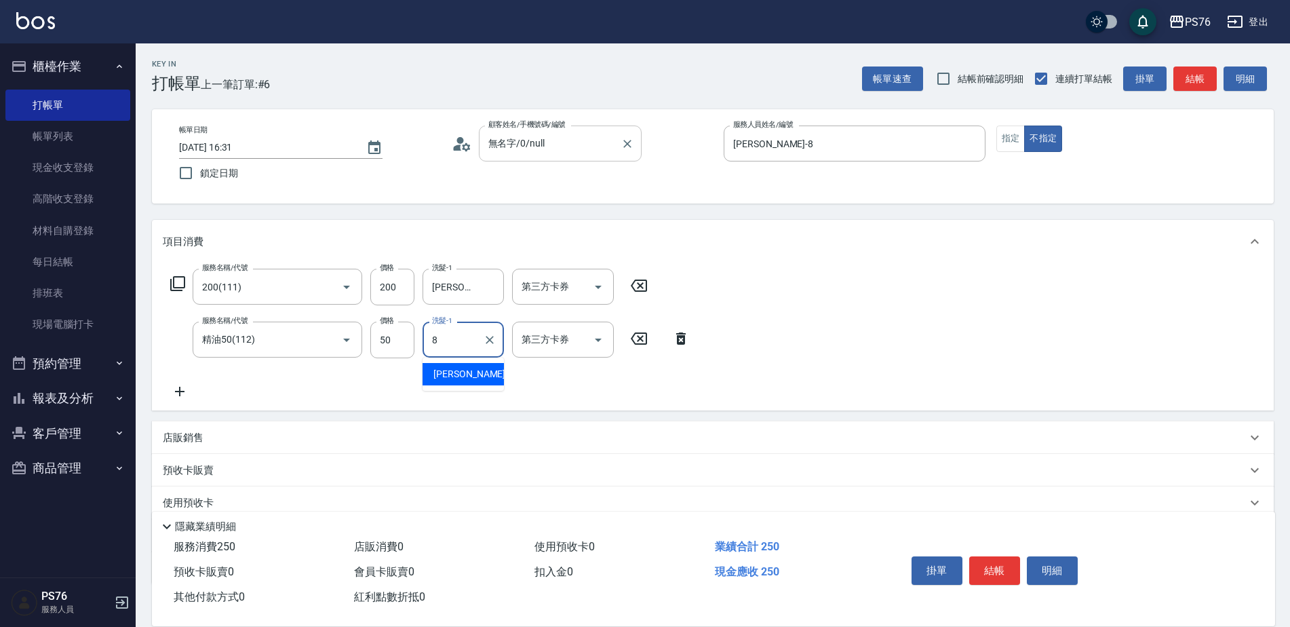
type input "[PERSON_NAME]-8"
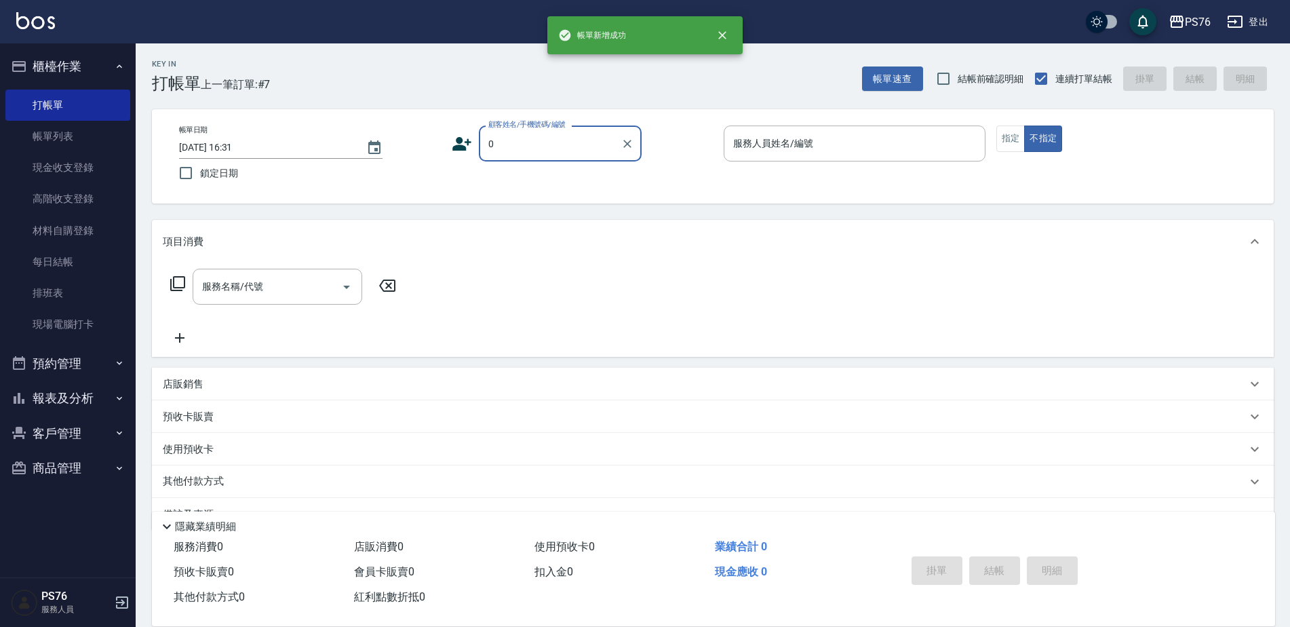
type input "無名字/0/null"
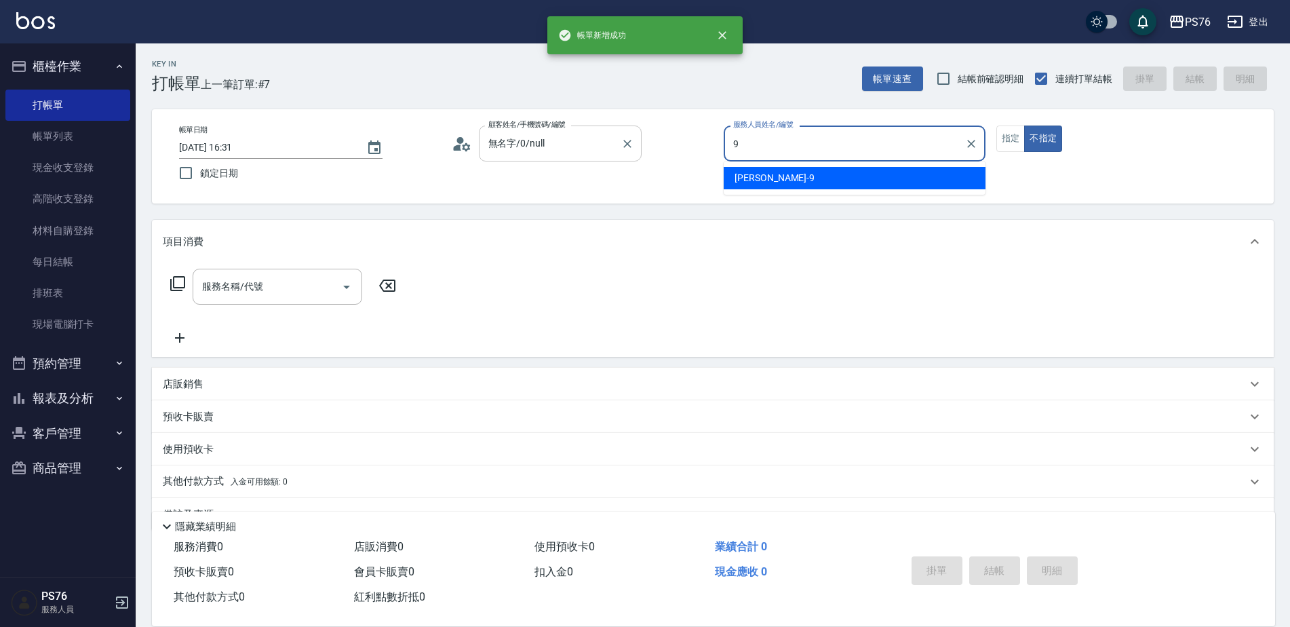
type input "[PERSON_NAME]-9"
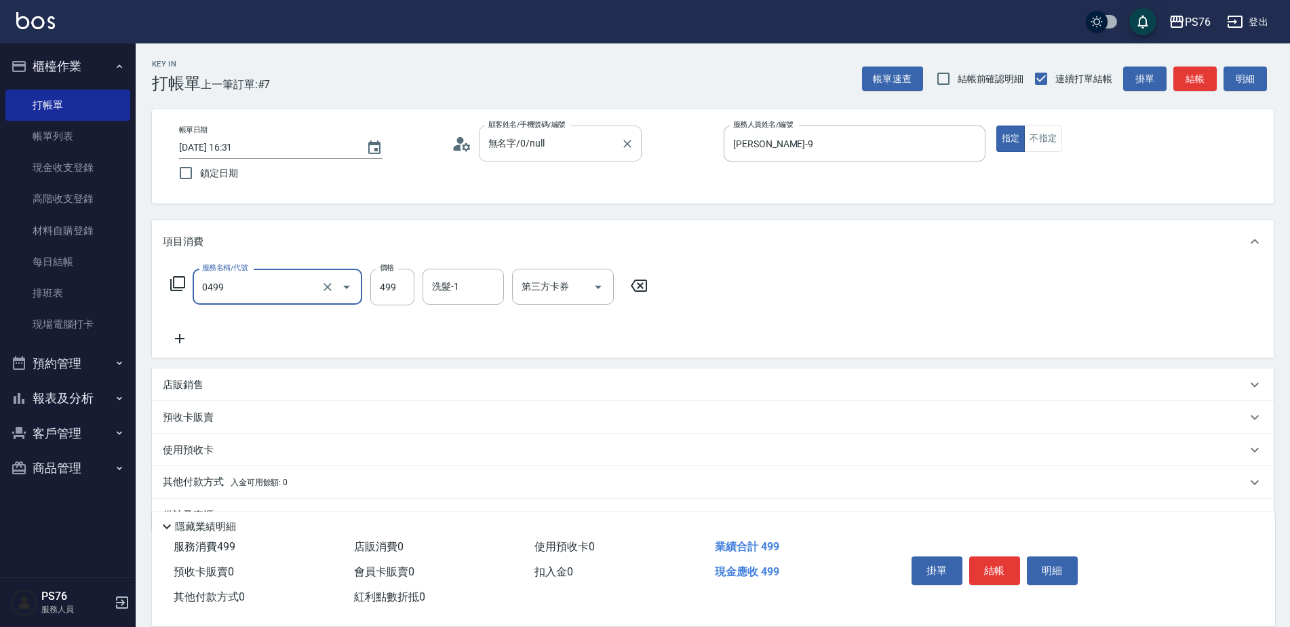
type input "[PERSON_NAME]499(0499)"
type input "232"
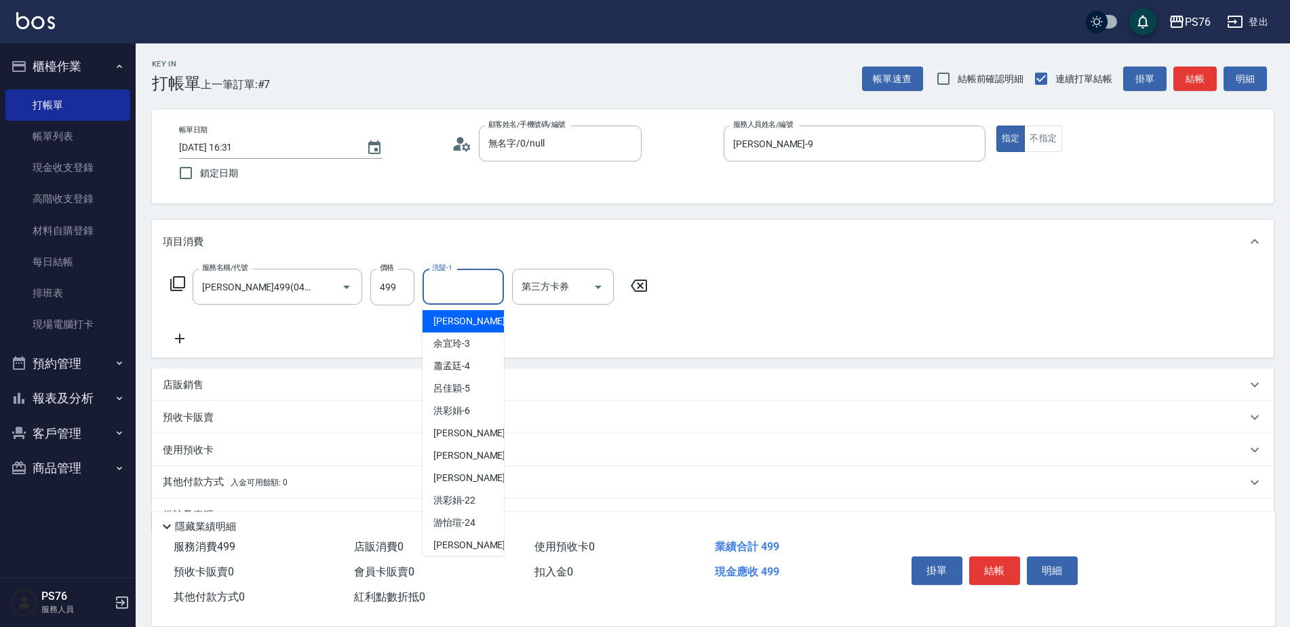
click at [465, 293] on input "洗髮-1" at bounding box center [463, 287] width 69 height 24
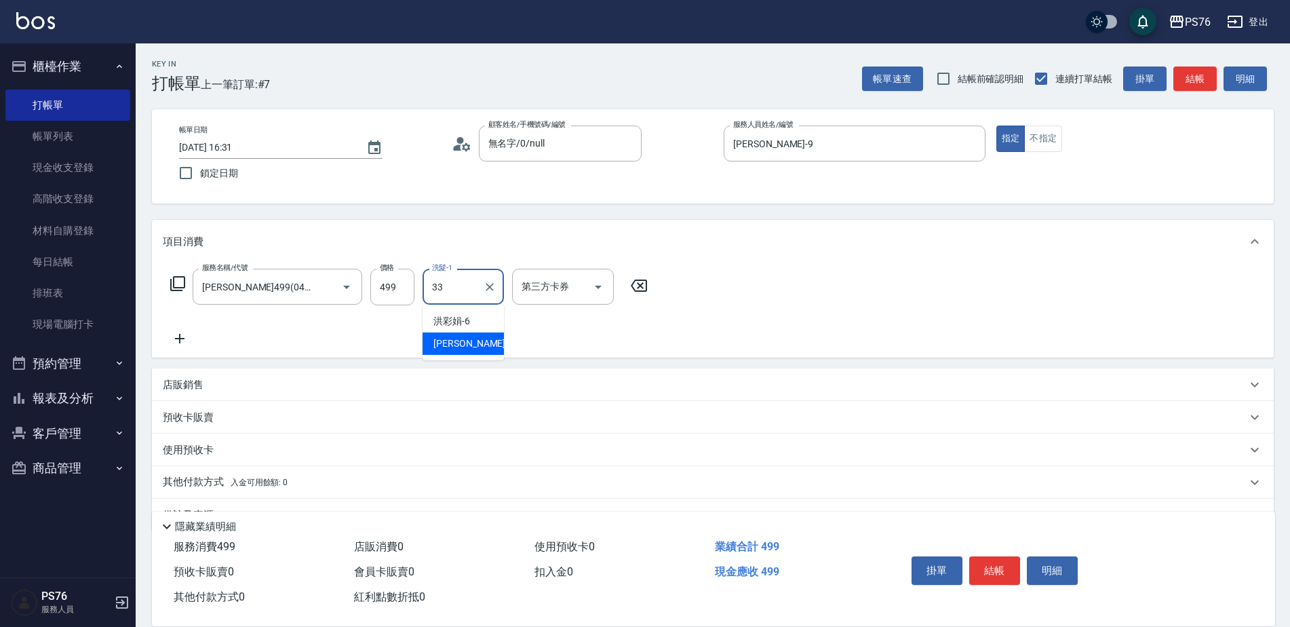
type input "[PERSON_NAME]33"
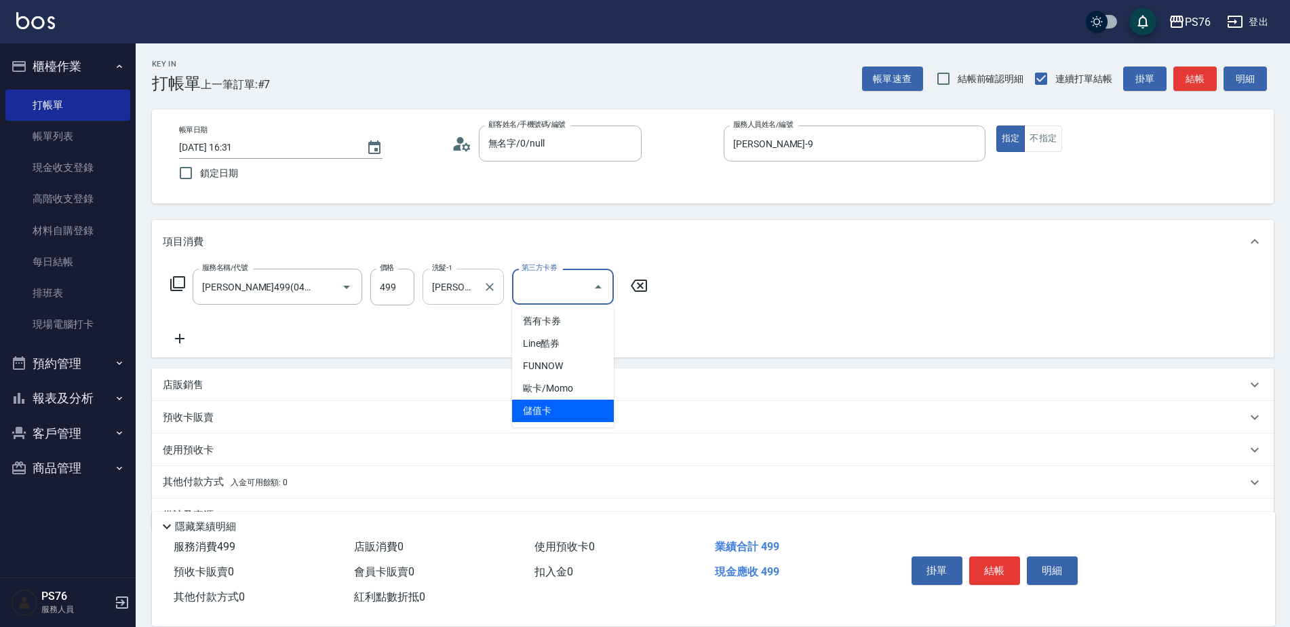
type input "儲值卡"
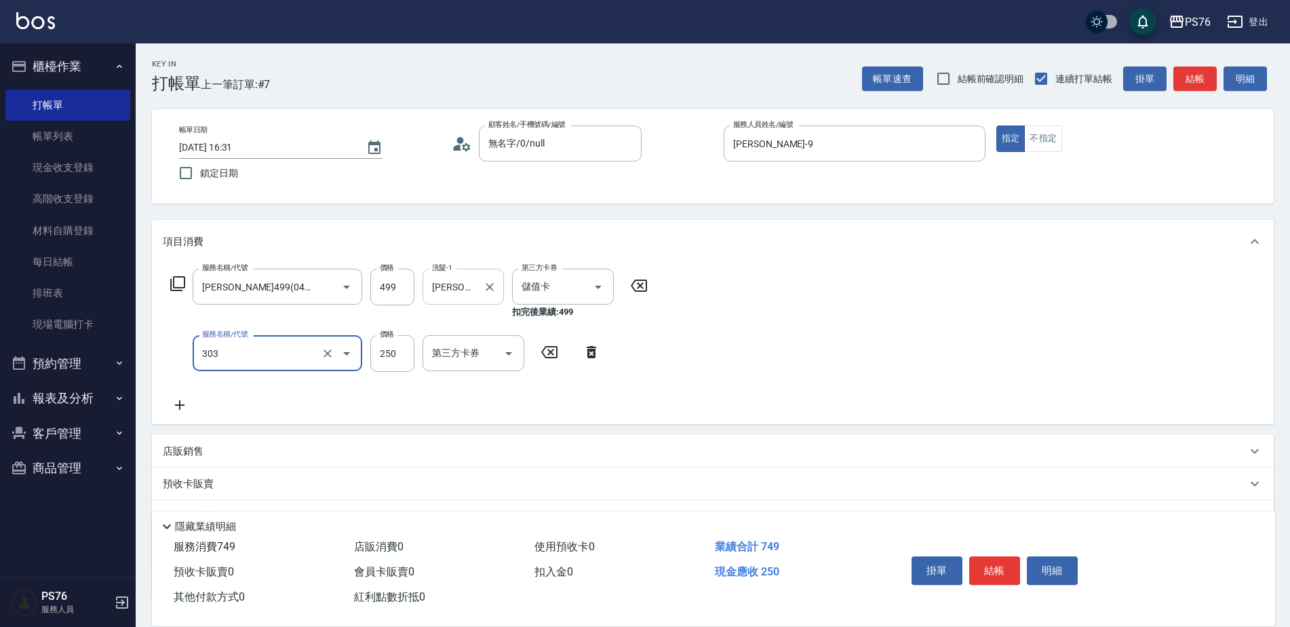
type input "剪髮(303)"
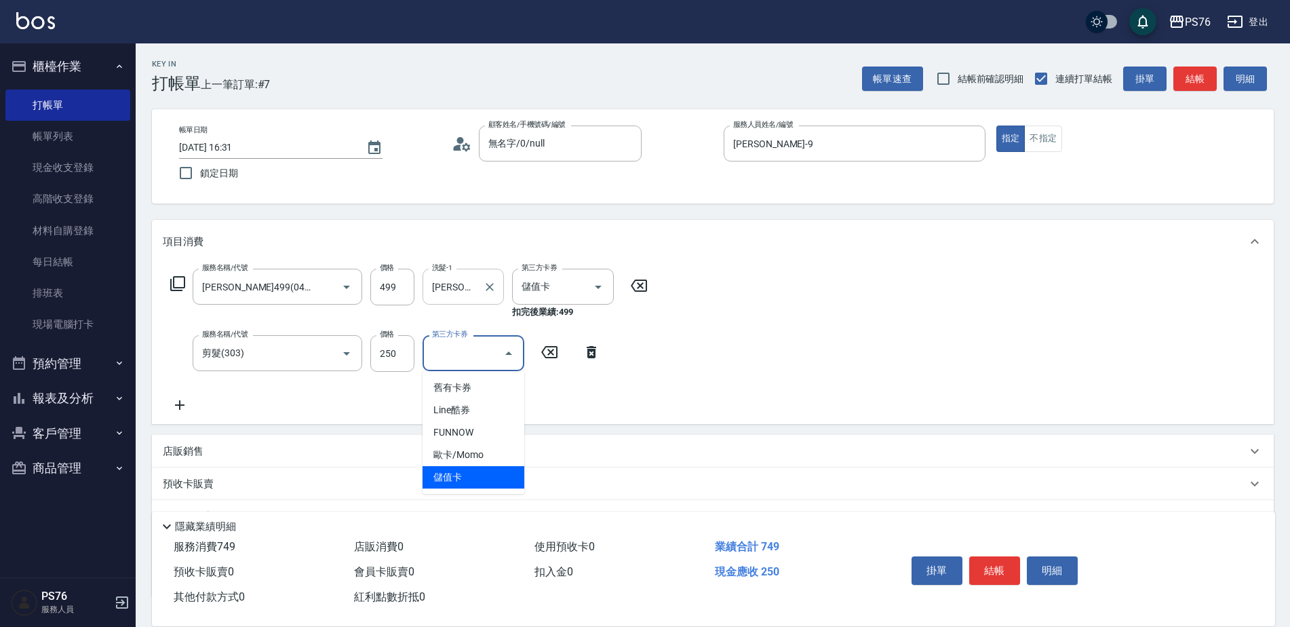
type input "儲值卡"
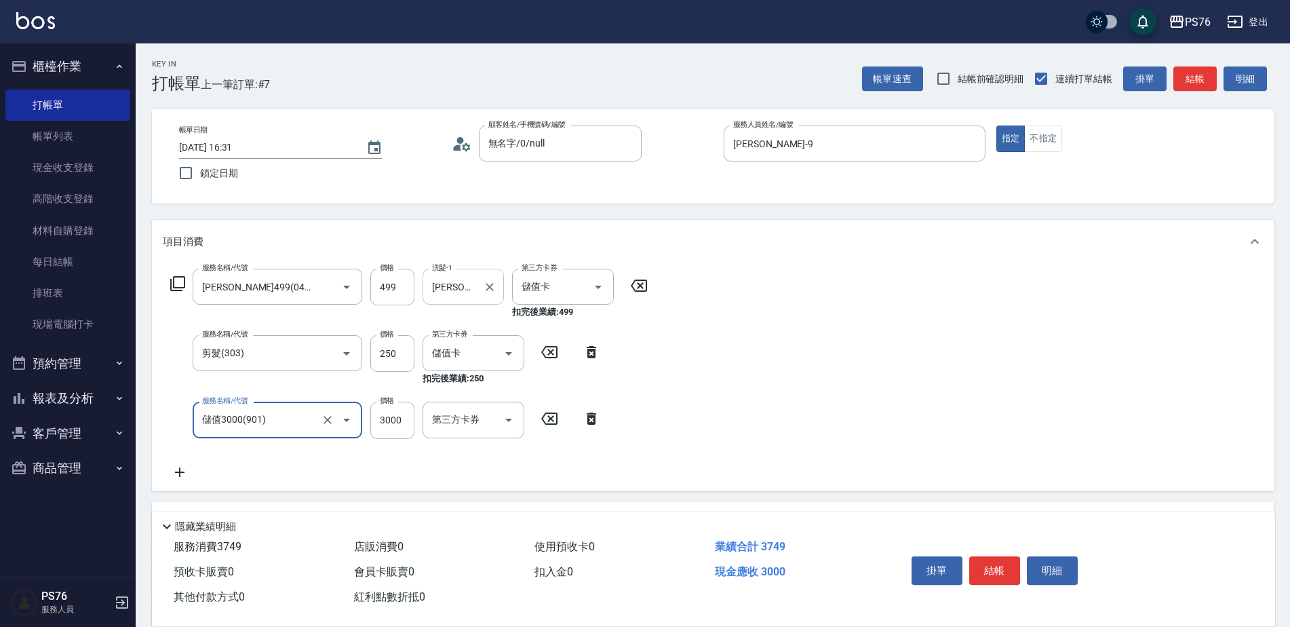
type input "儲值3000(901)"
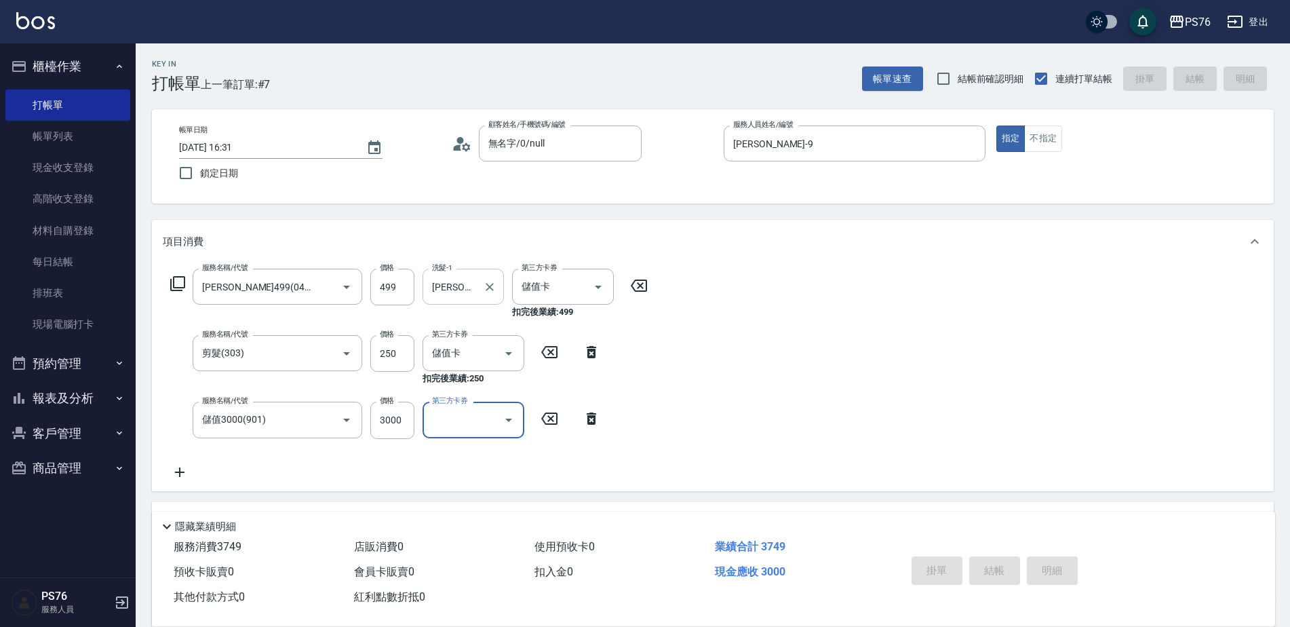
type input "[DATE] 16:32"
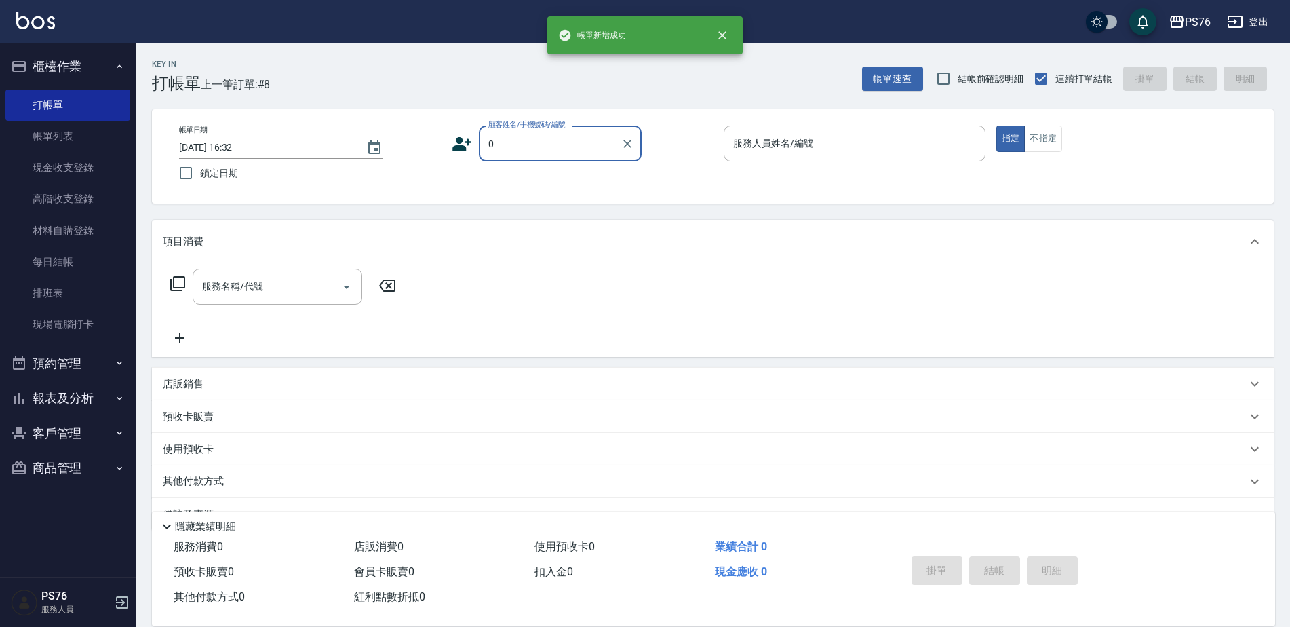
type input "無名字/0/null"
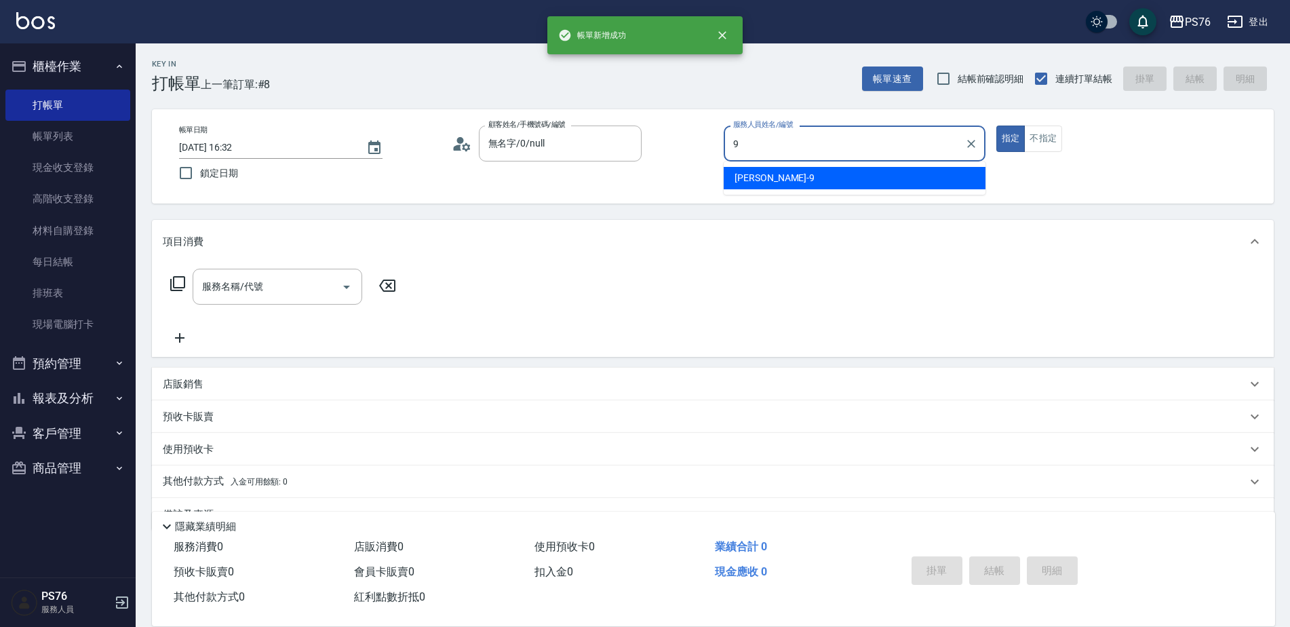
type input "[PERSON_NAME]-9"
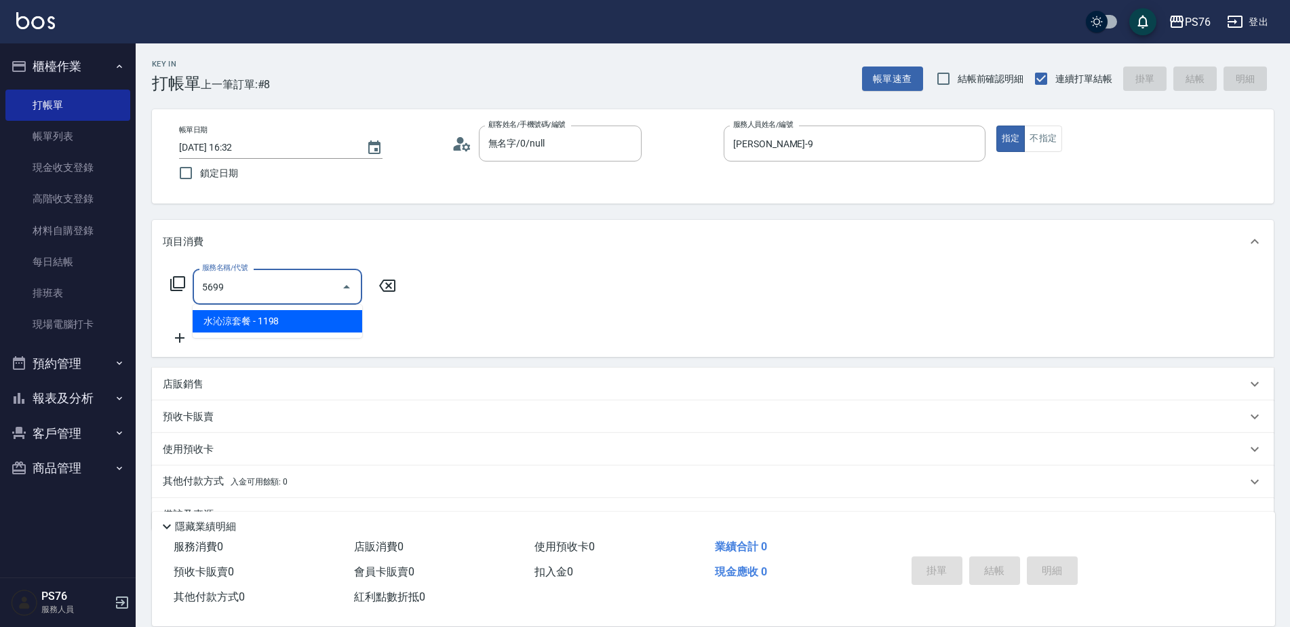
type input "水沁涼套餐(5699)"
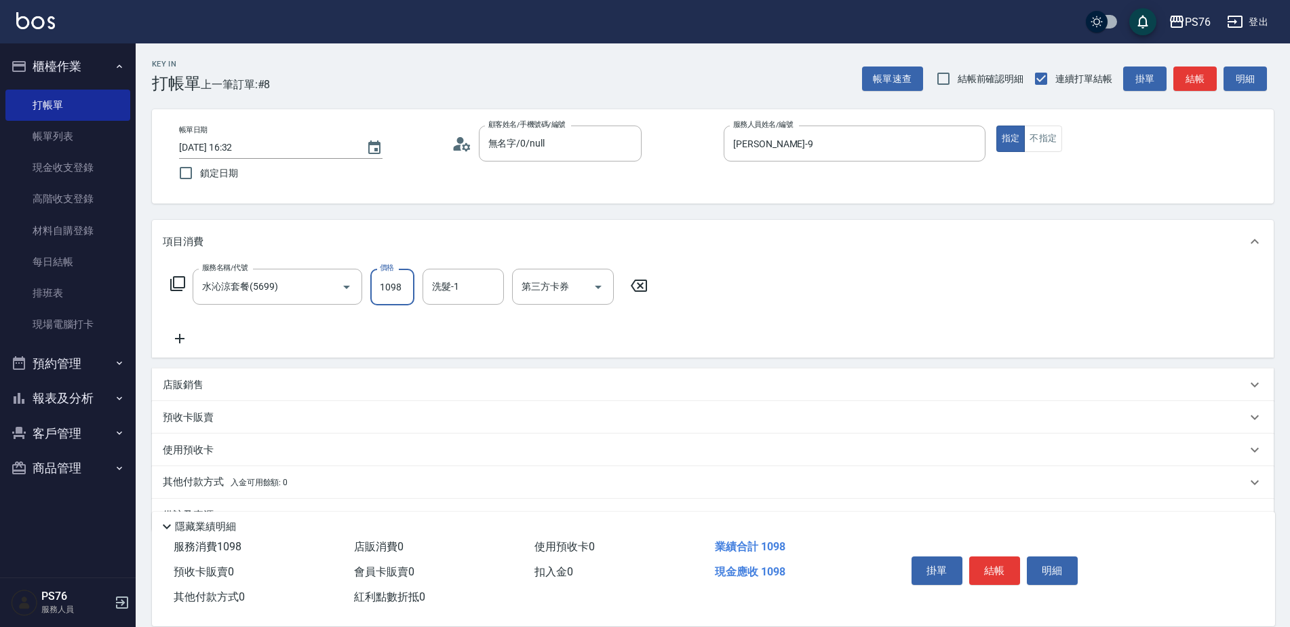
type input "1098"
type input "[PERSON_NAME]33"
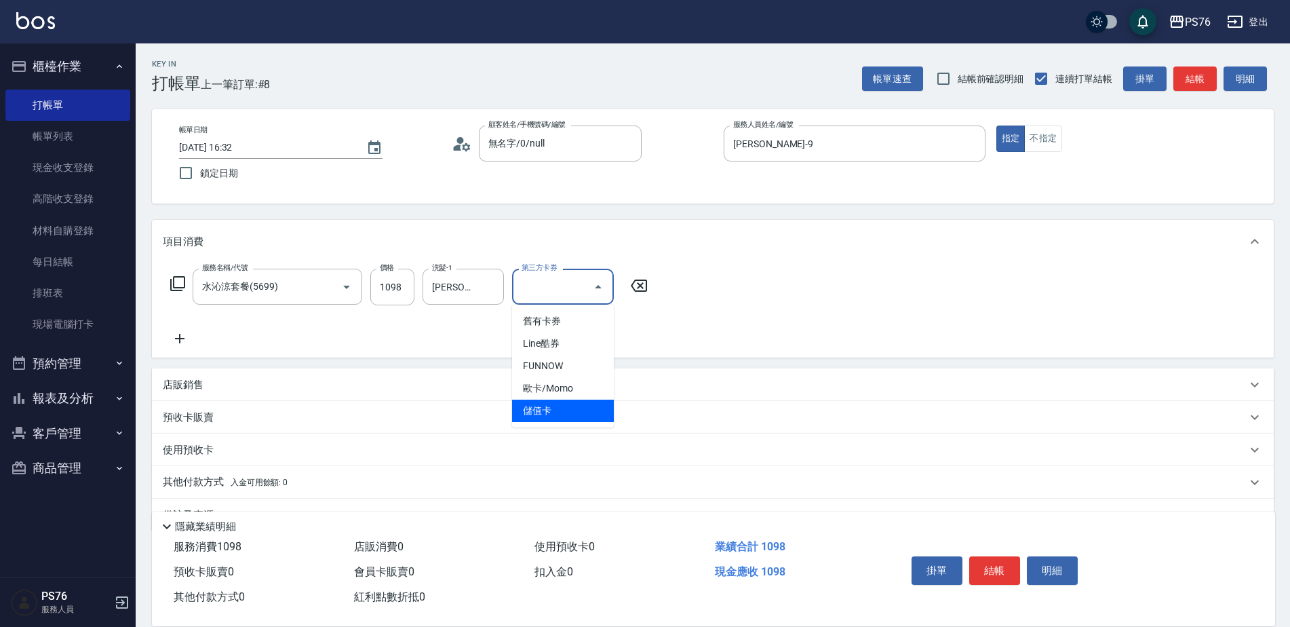
type input "儲值卡"
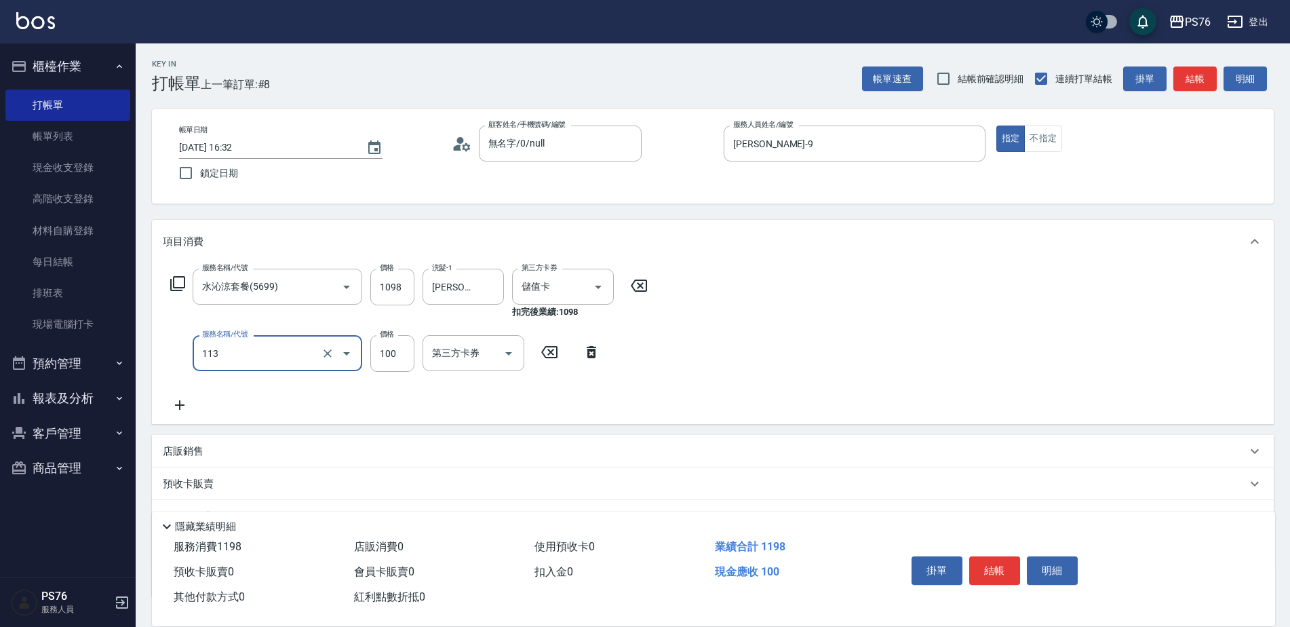
type input "瞬護100(113)"
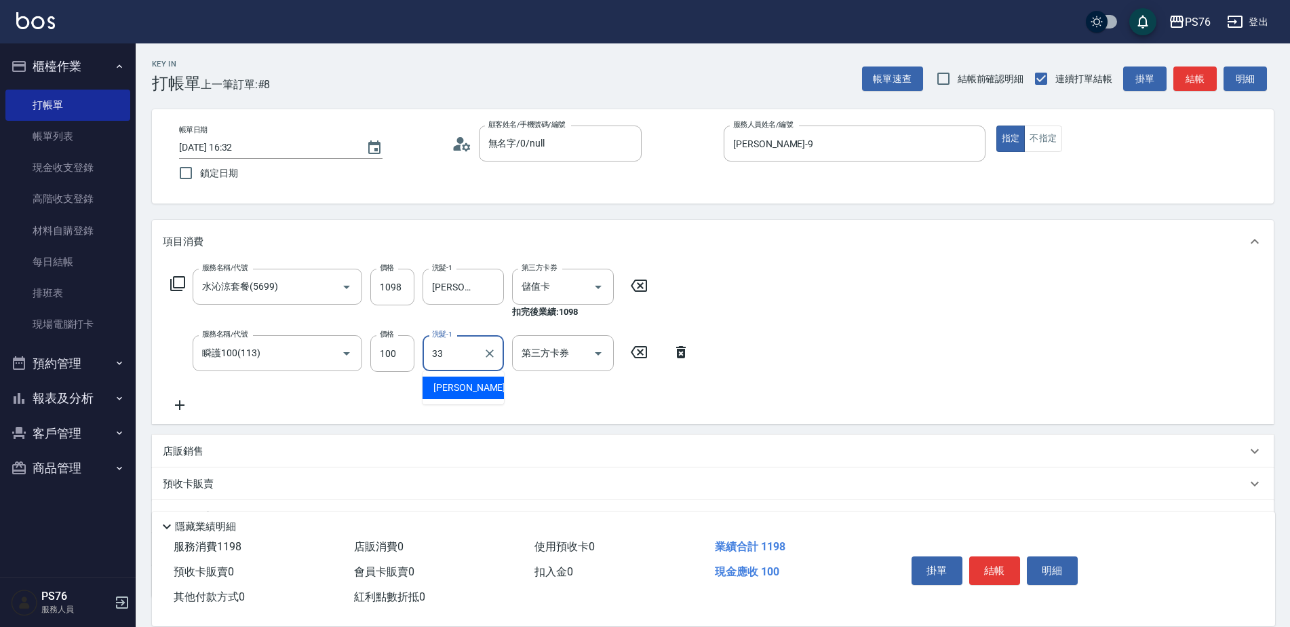
type input "[PERSON_NAME]33"
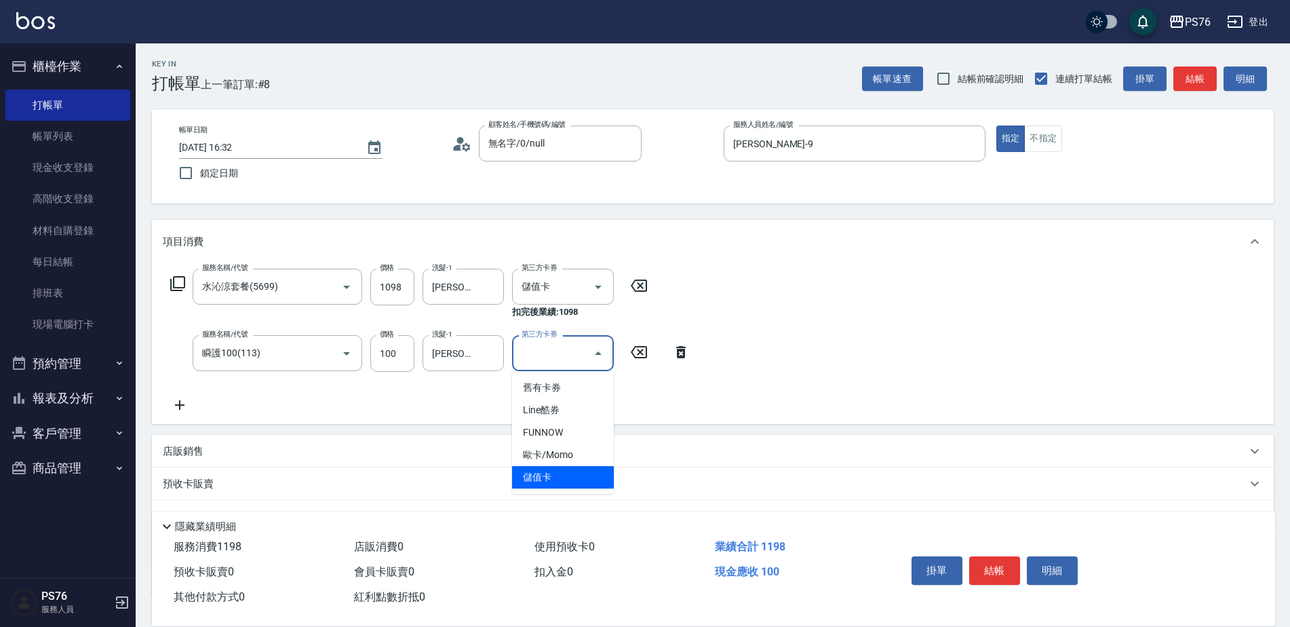
type input "儲值卡"
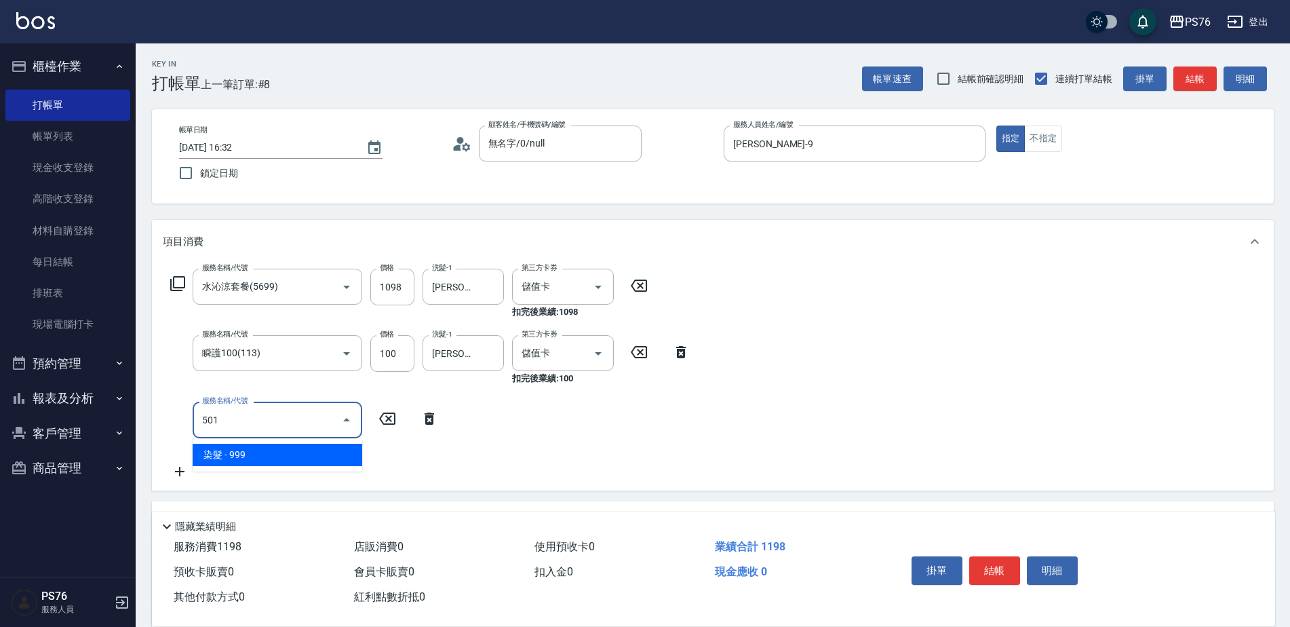
type input "染髮(501)"
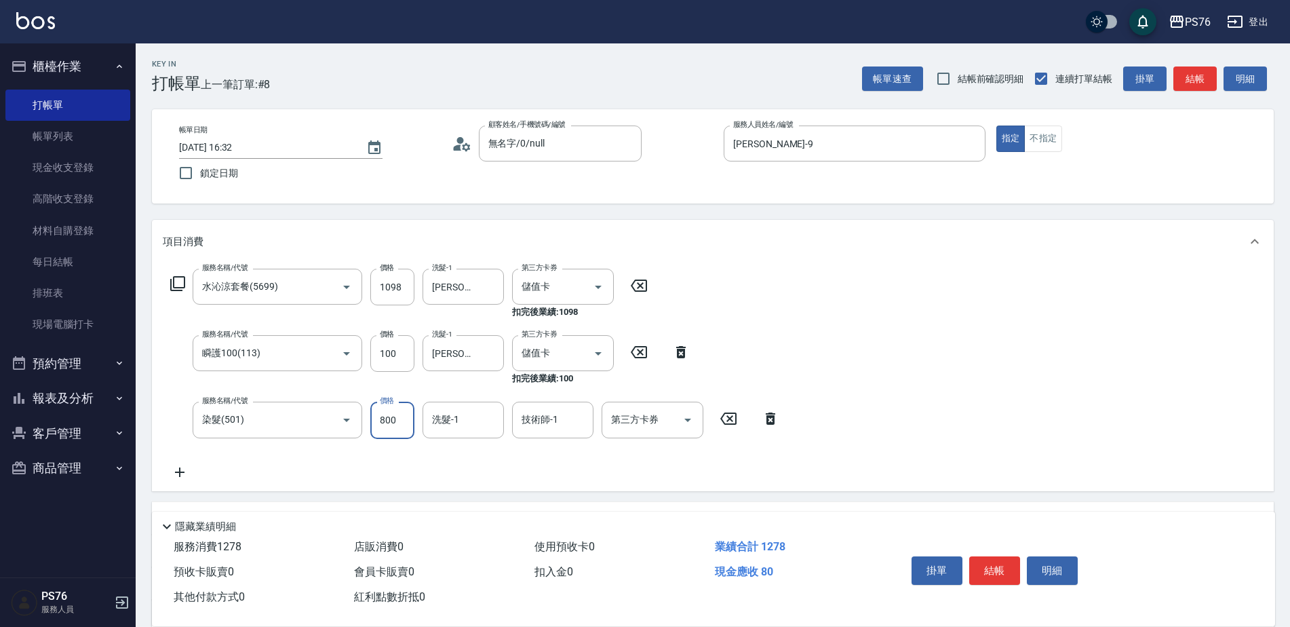
type input "800"
type input "[PERSON_NAME]33"
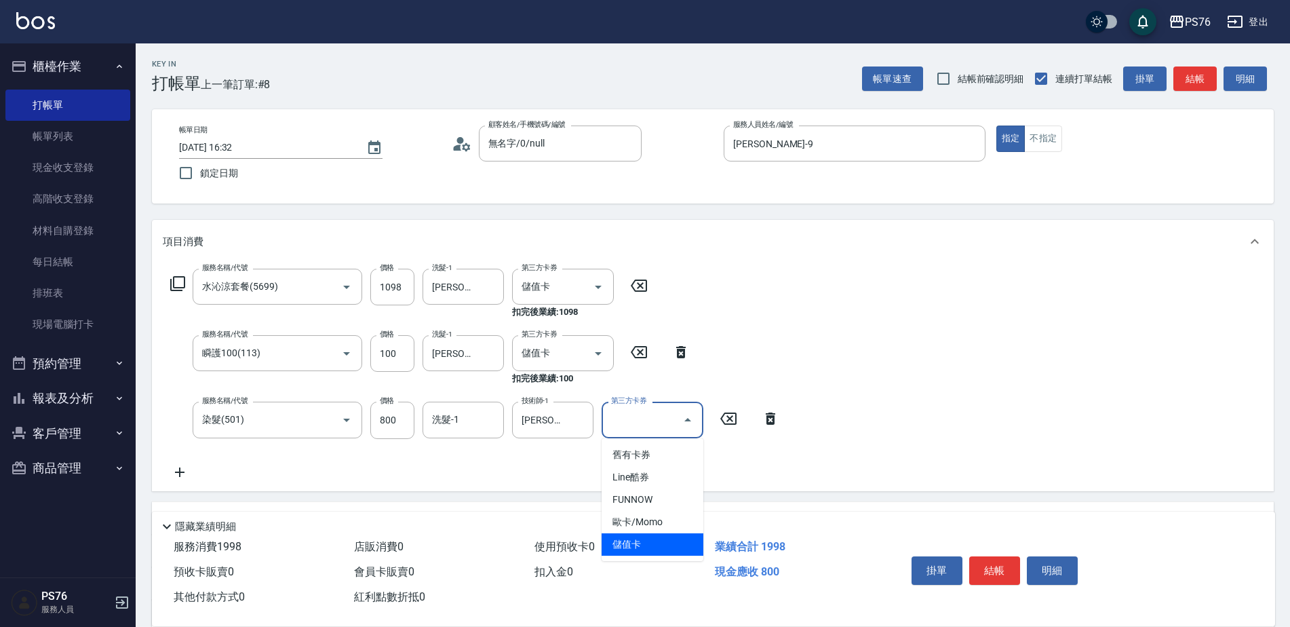
type input "儲值卡"
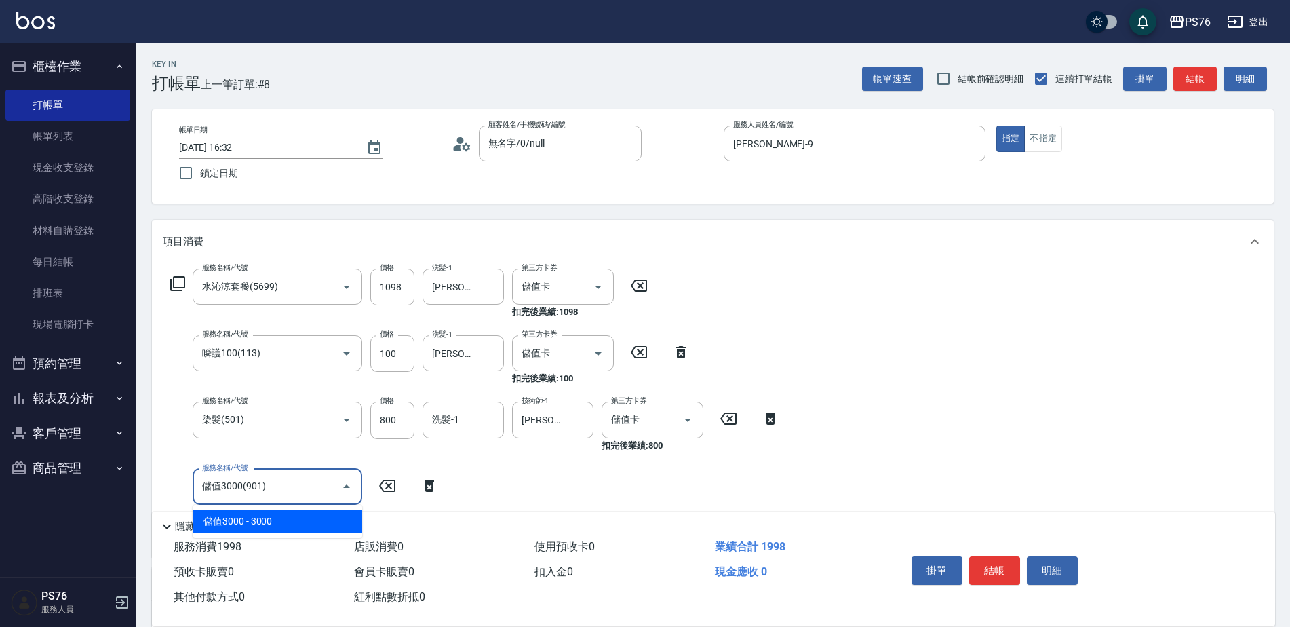
type input "儲值3000(901)"
